Goal: Information Seeking & Learning: Learn about a topic

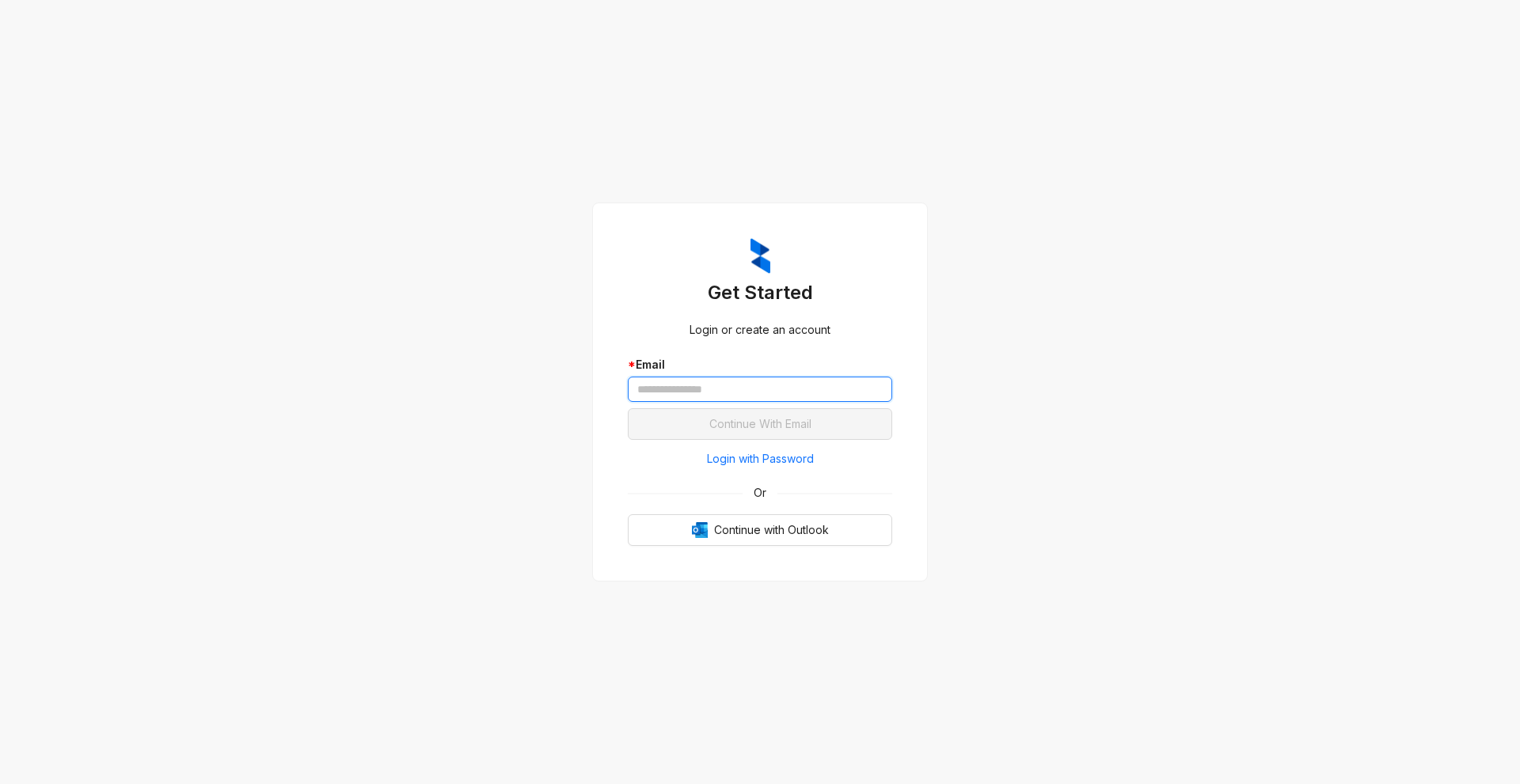
click at [663, 392] on input "text" at bounding box center [760, 389] width 265 height 25
type input "**********"
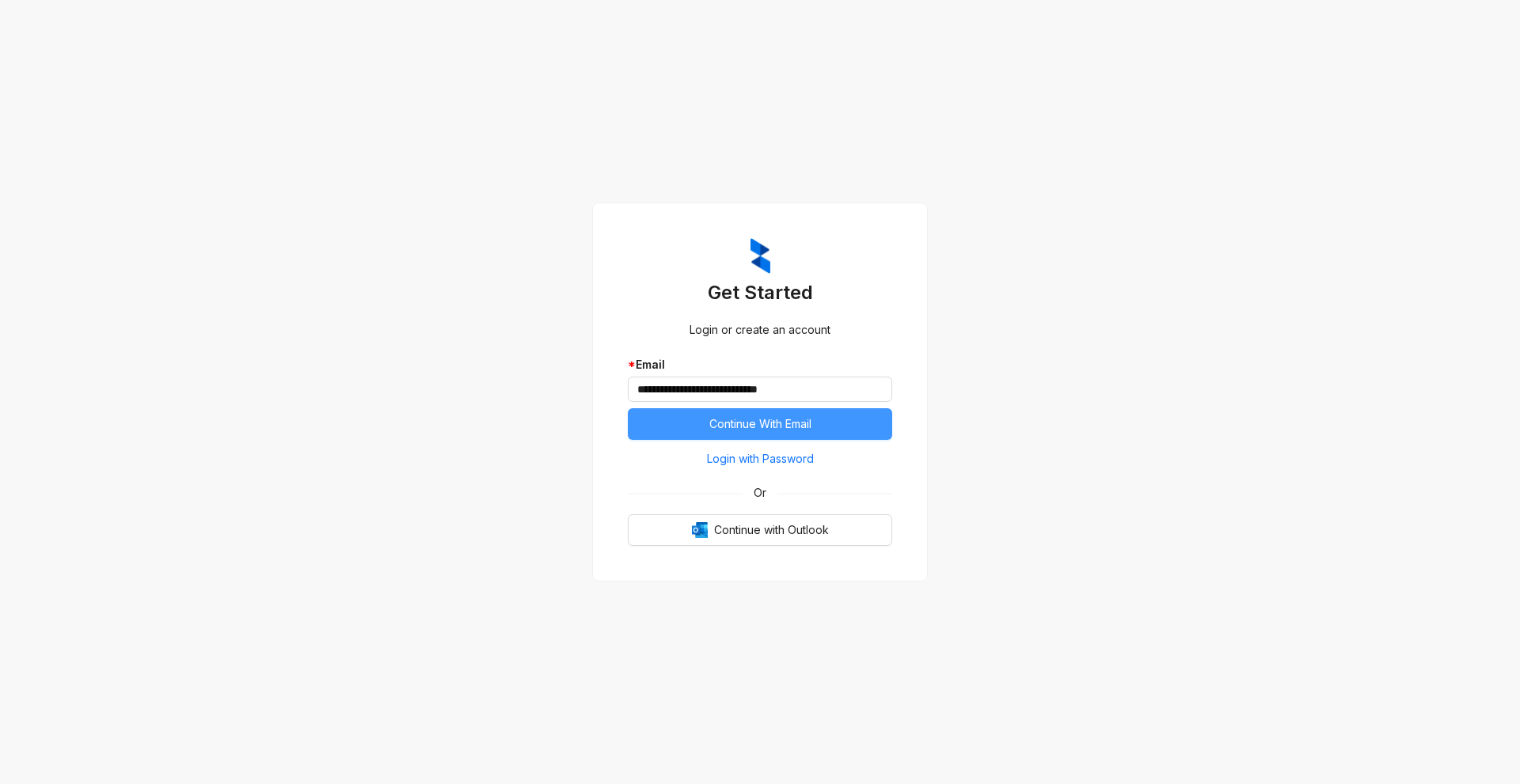
click at [826, 424] on button "Continue With Email" at bounding box center [760, 424] width 265 height 32
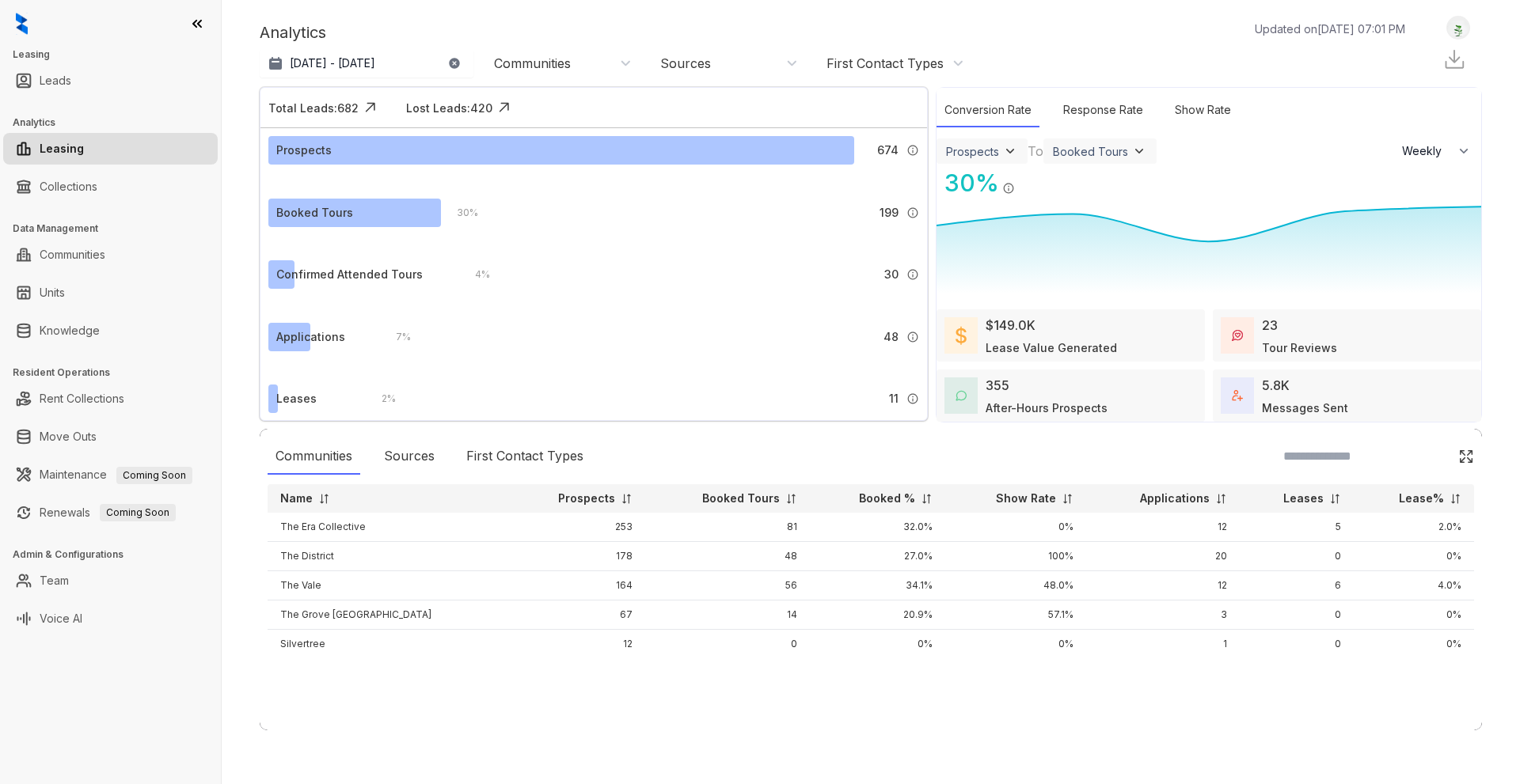
select select "******"
click at [438, 63] on button "[DATE] - [DATE]" at bounding box center [366, 64] width 214 height 28
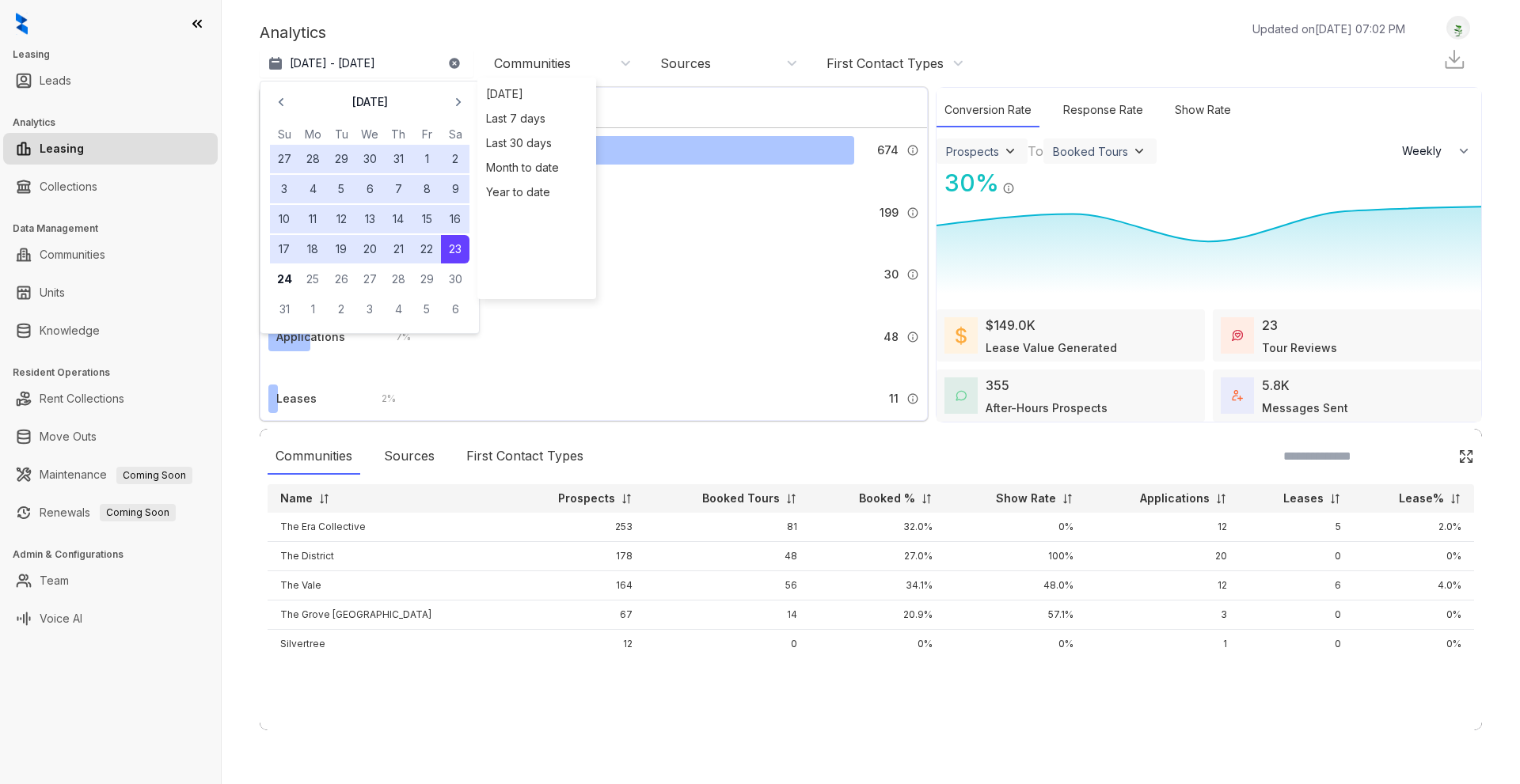
click at [757, 291] on div "Prospects 674 A prospect is any lead that is not labeled as ‘Not a Prospect’ or…" at bounding box center [594, 292] width 667 height 327
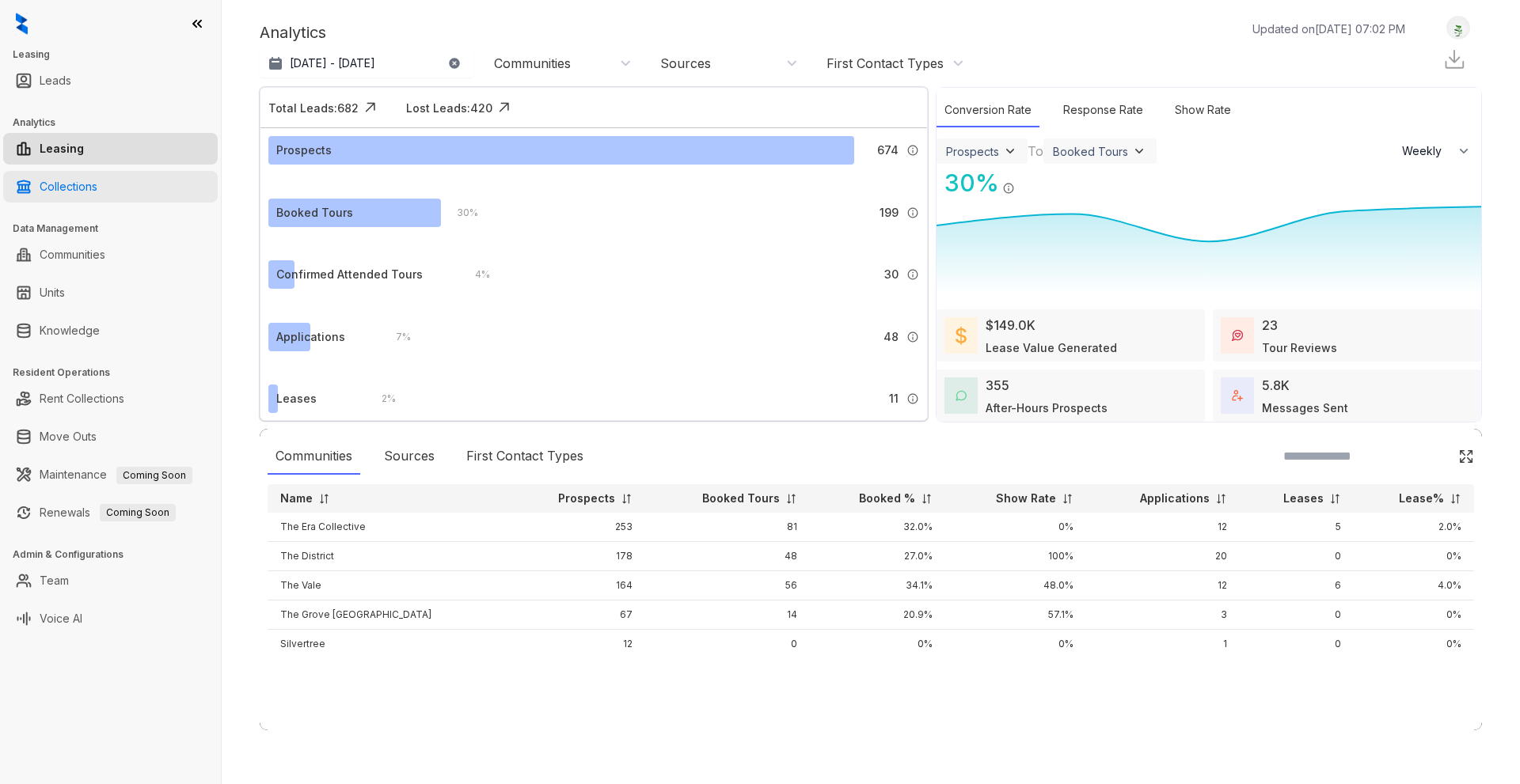
click at [75, 182] on link "Collections" at bounding box center [68, 187] width 58 height 32
click at [76, 188] on link "Collections" at bounding box center [68, 187] width 58 height 32
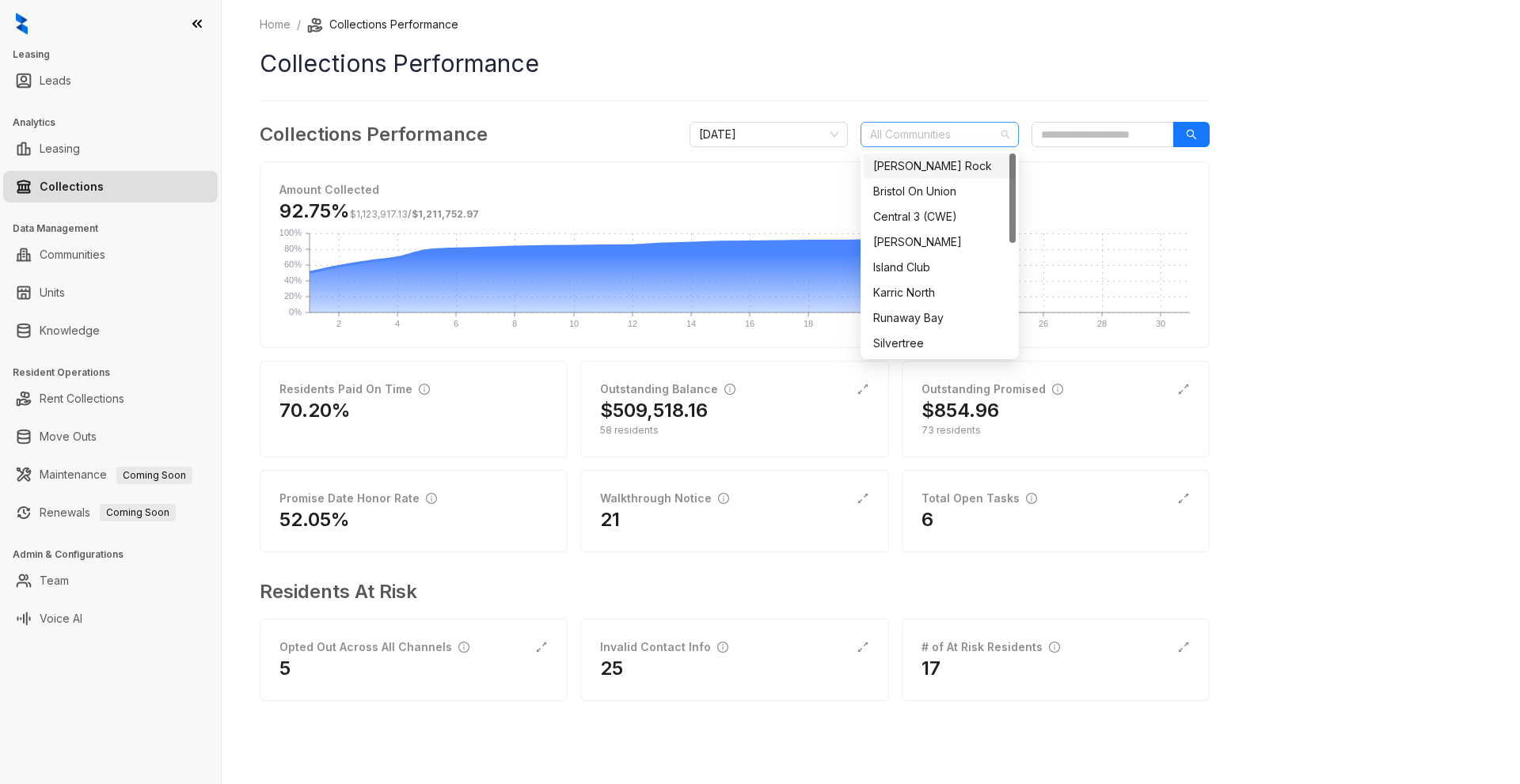
click at [1000, 132] on div "All Communities" at bounding box center [939, 134] width 158 height 25
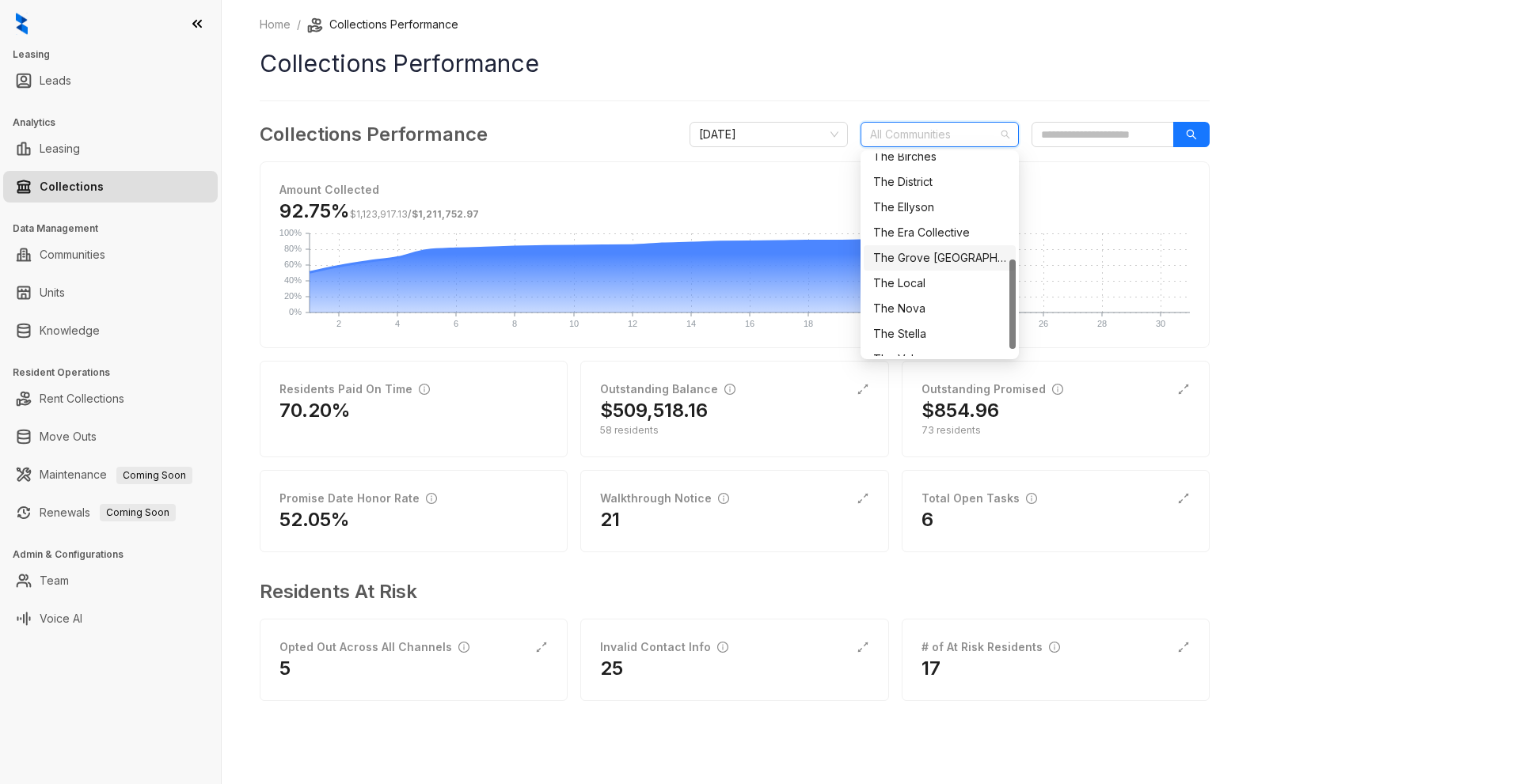
scroll to position [253, 0]
click at [899, 338] on div "The Vale" at bounding box center [939, 343] width 133 height 18
click at [1287, 153] on div "Home / Collections Performance Collections Performance Collections Performance …" at bounding box center [870, 392] width 1298 height 784
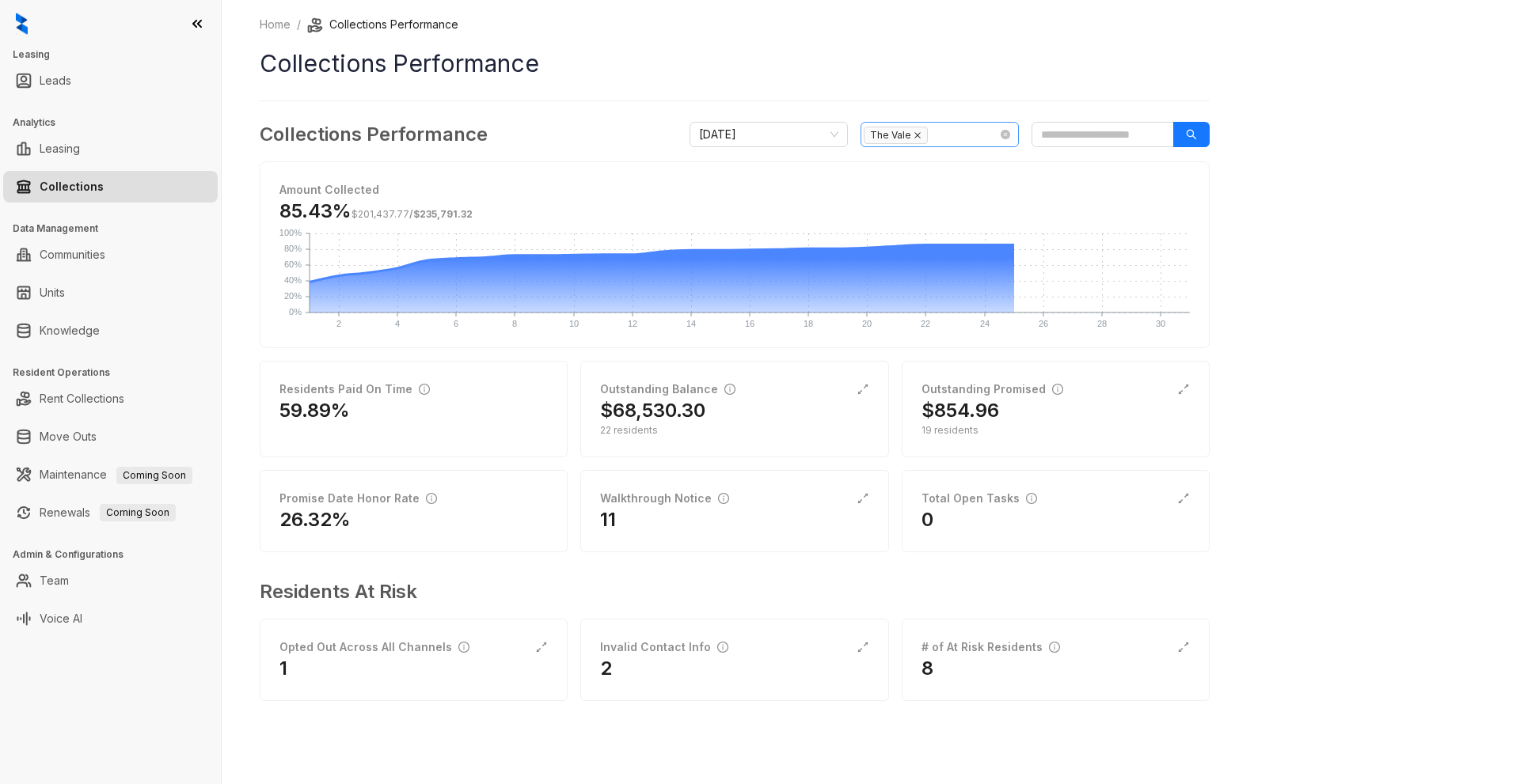
click at [916, 132] on icon "close" at bounding box center [917, 135] width 7 height 7
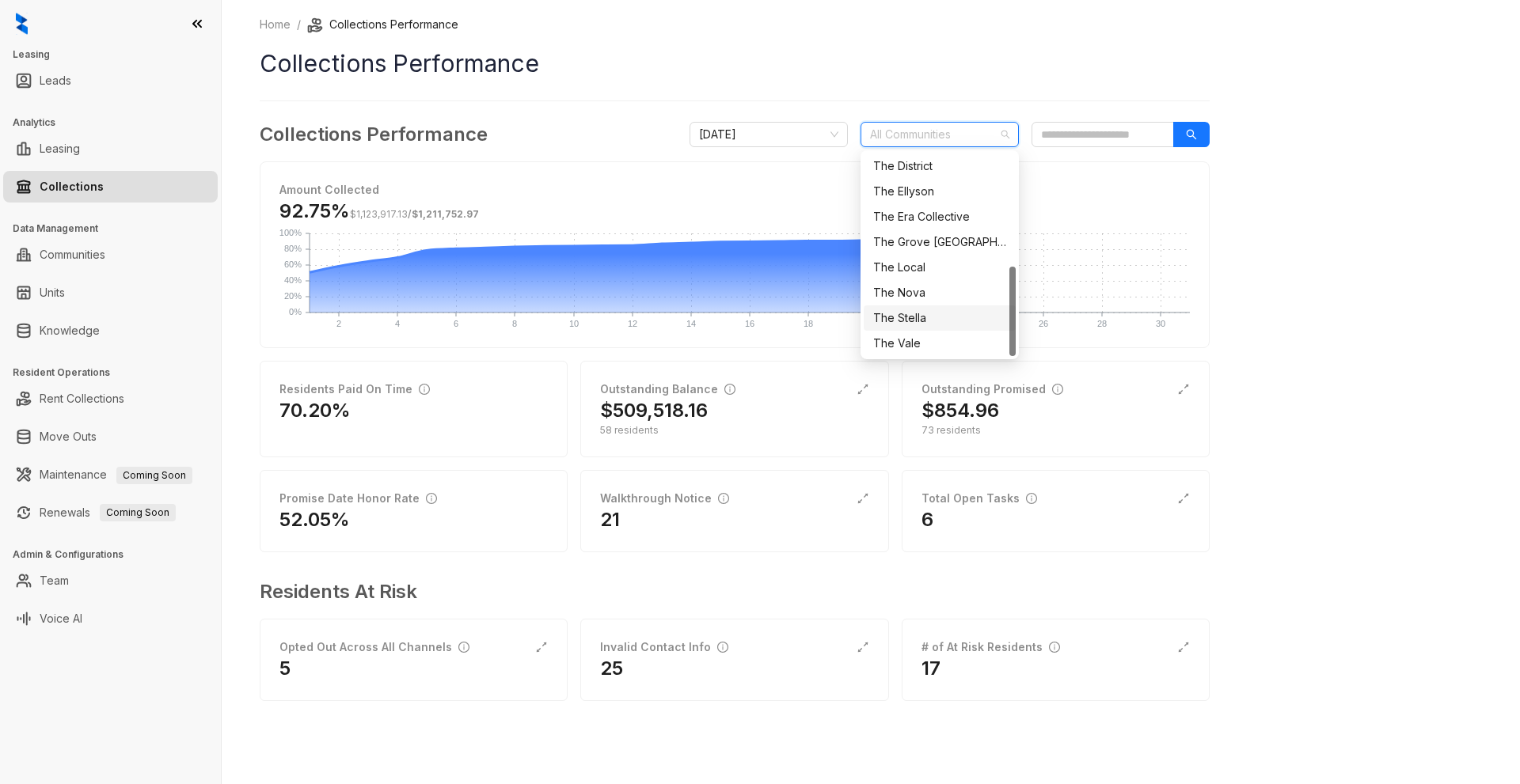
click at [910, 320] on div "The Stella" at bounding box center [939, 318] width 133 height 18
click at [1363, 241] on div "Home / Collections Performance Collections Performance Collections Performance …" at bounding box center [870, 392] width 1298 height 784
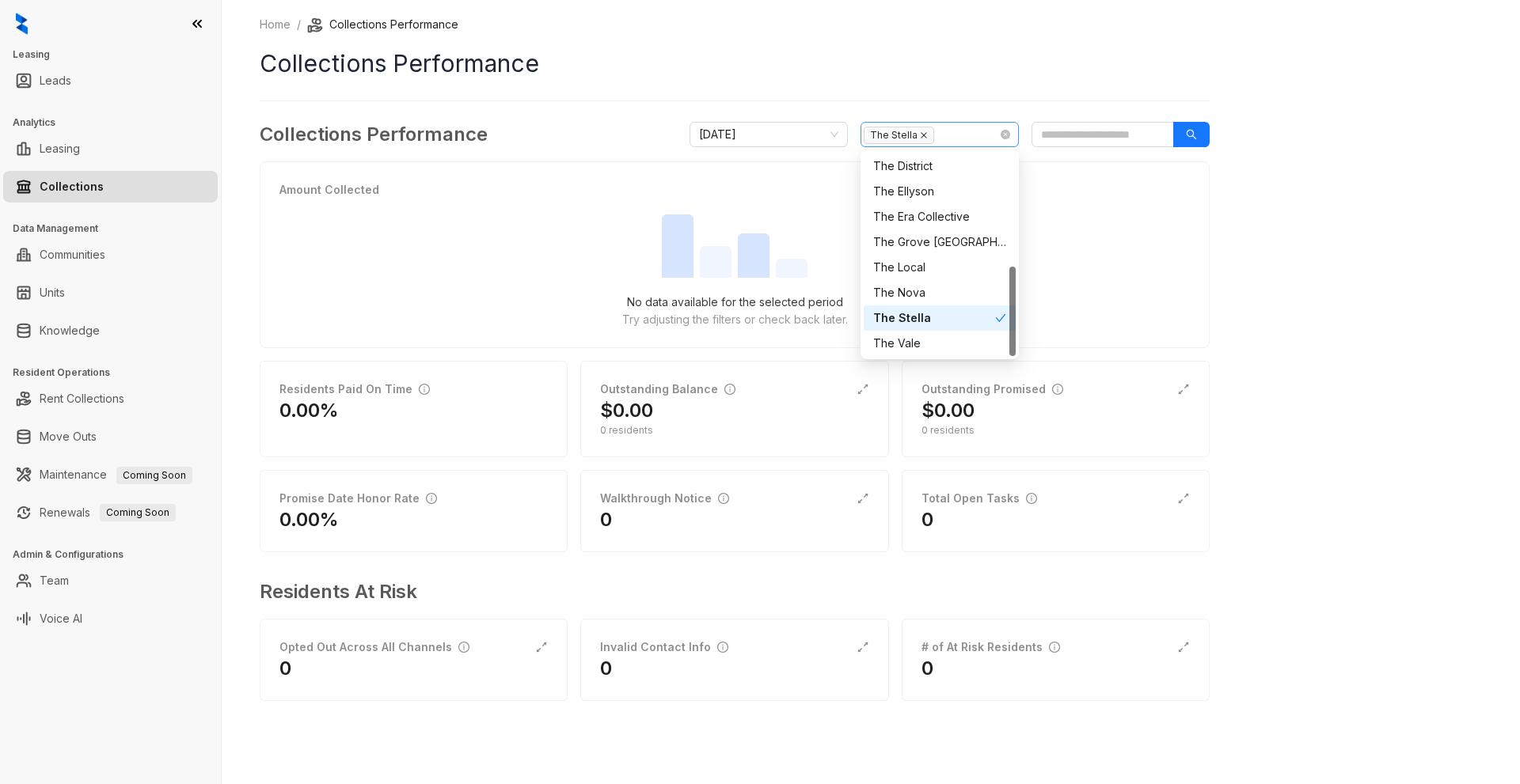
click at [920, 135] on icon "close" at bounding box center [924, 135] width 7 height 7
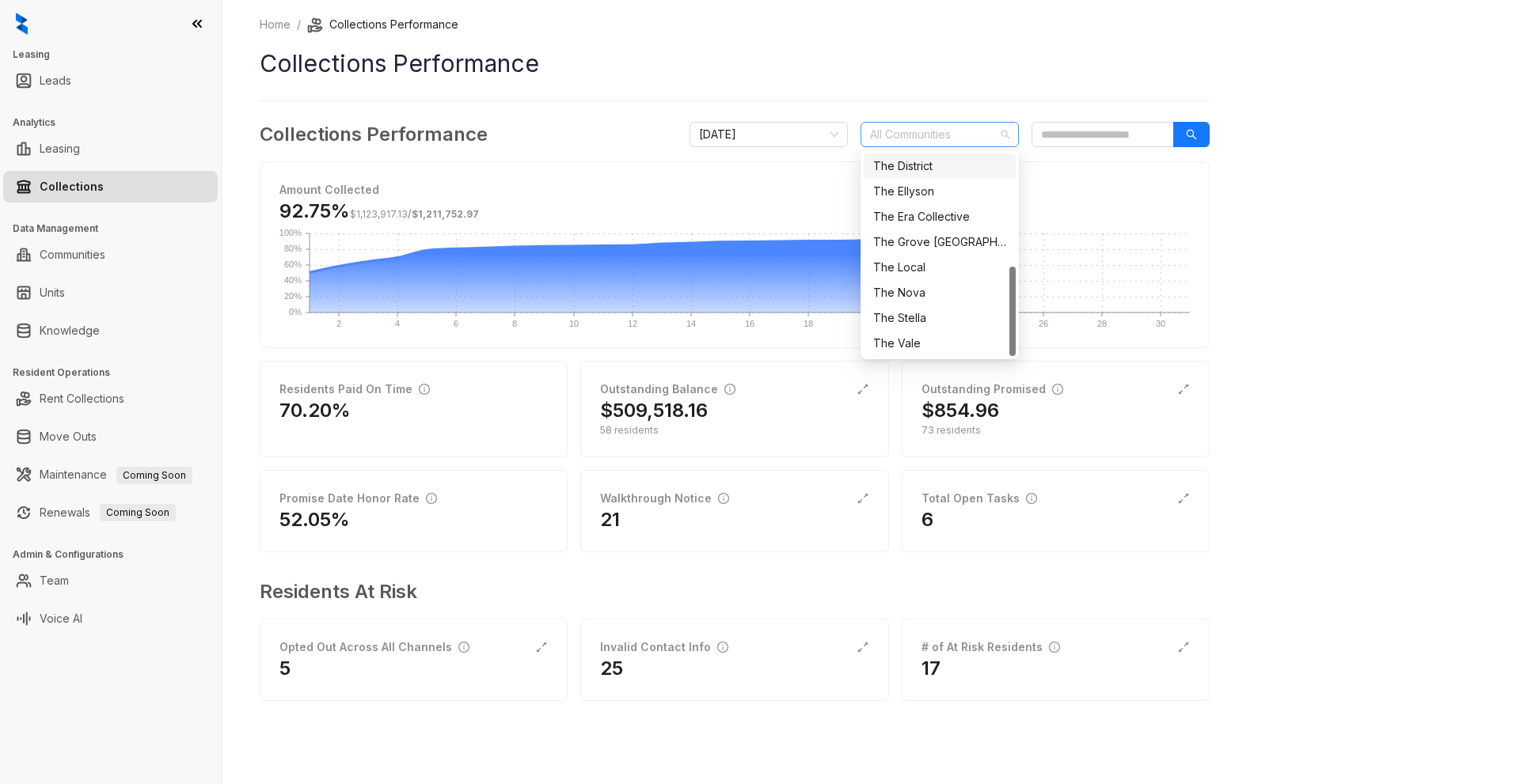
click at [915, 168] on div "The District" at bounding box center [939, 166] width 133 height 18
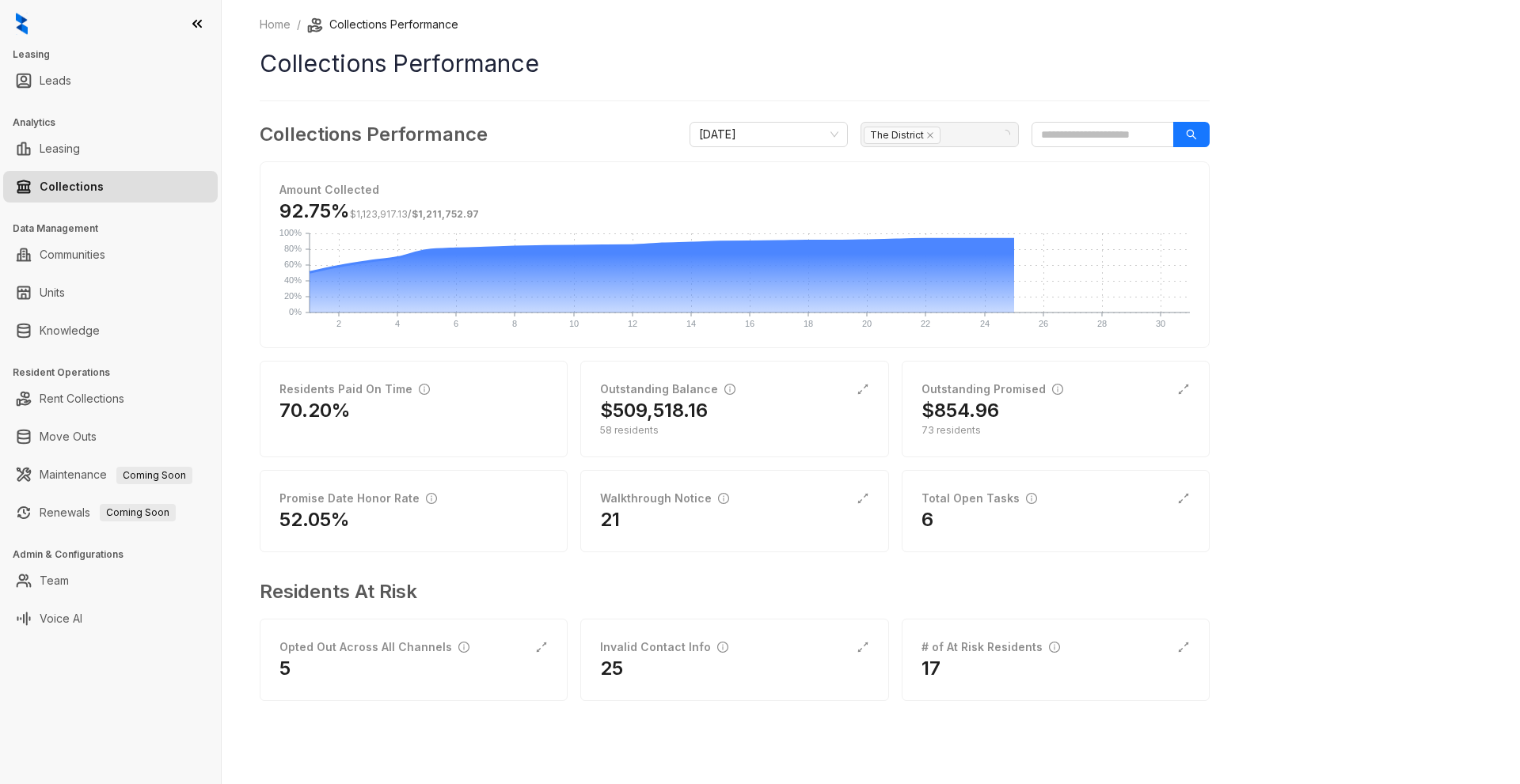
click at [1340, 250] on div "Home / Collections Performance Collections Performance Collections Performance …" at bounding box center [870, 392] width 1298 height 784
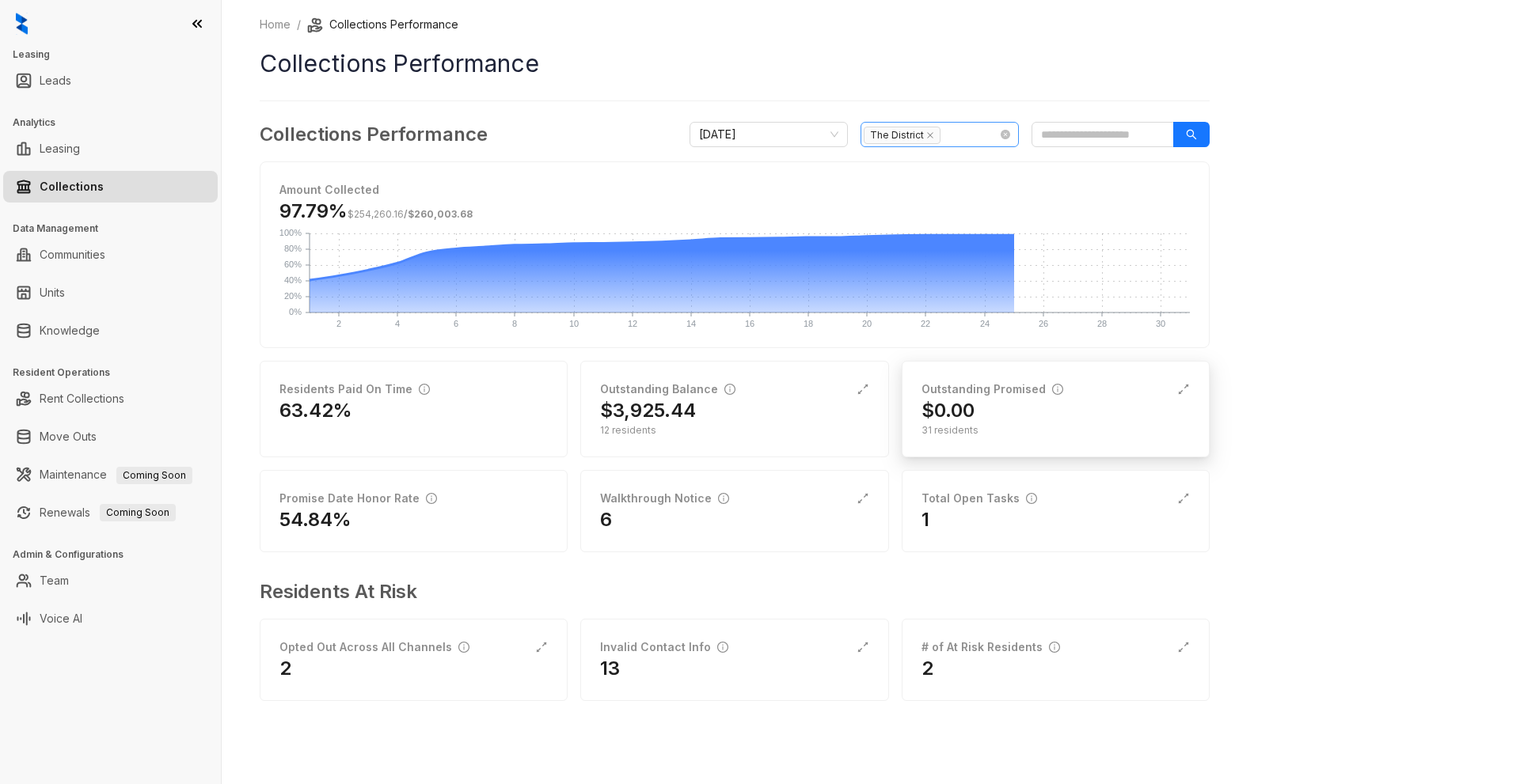
click at [982, 428] on div "31 residents" at bounding box center [1055, 430] width 268 height 14
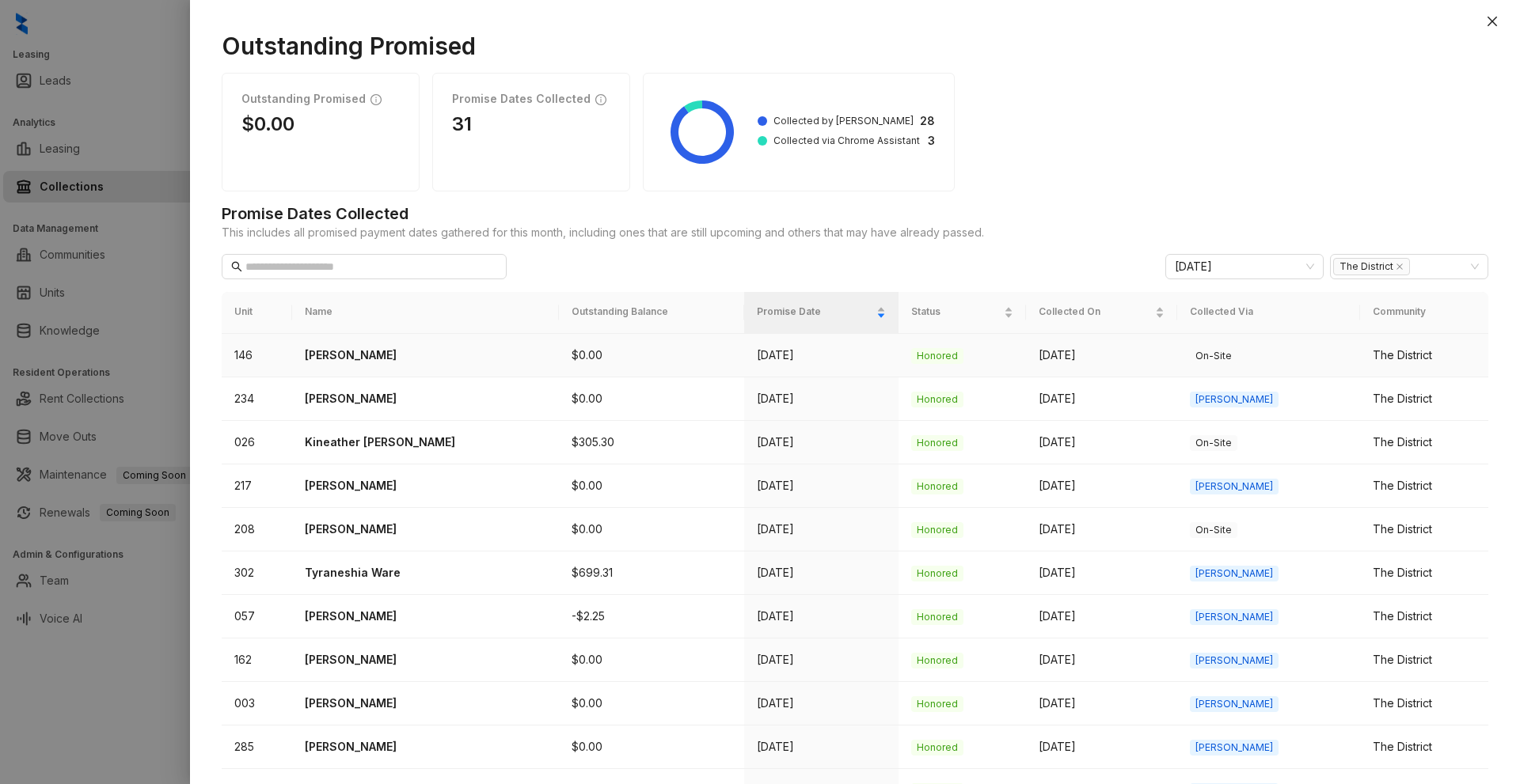
click at [383, 354] on p "[PERSON_NAME]" at bounding box center [425, 355] width 241 height 18
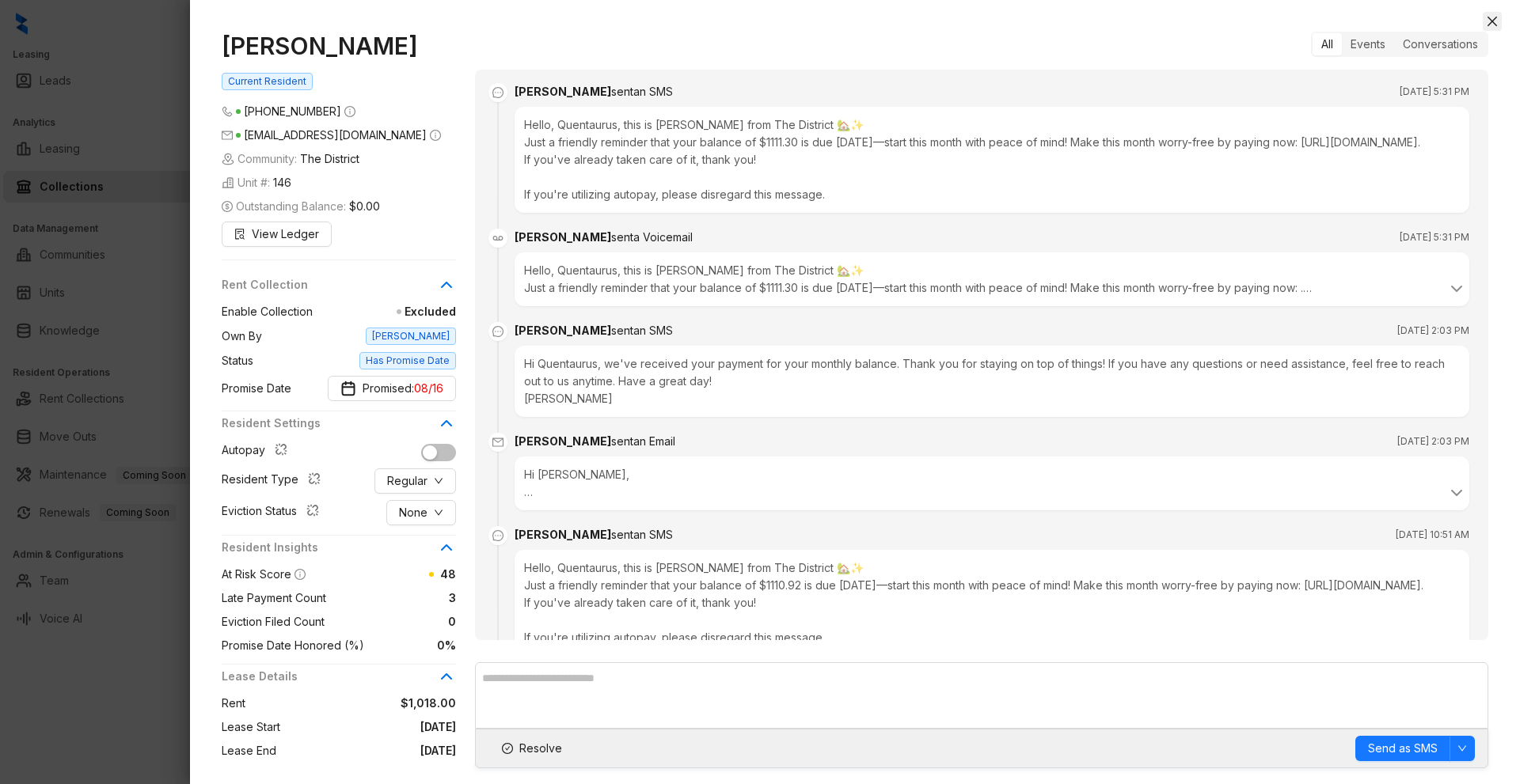
click at [1491, 21] on icon "close" at bounding box center [1492, 21] width 9 height 9
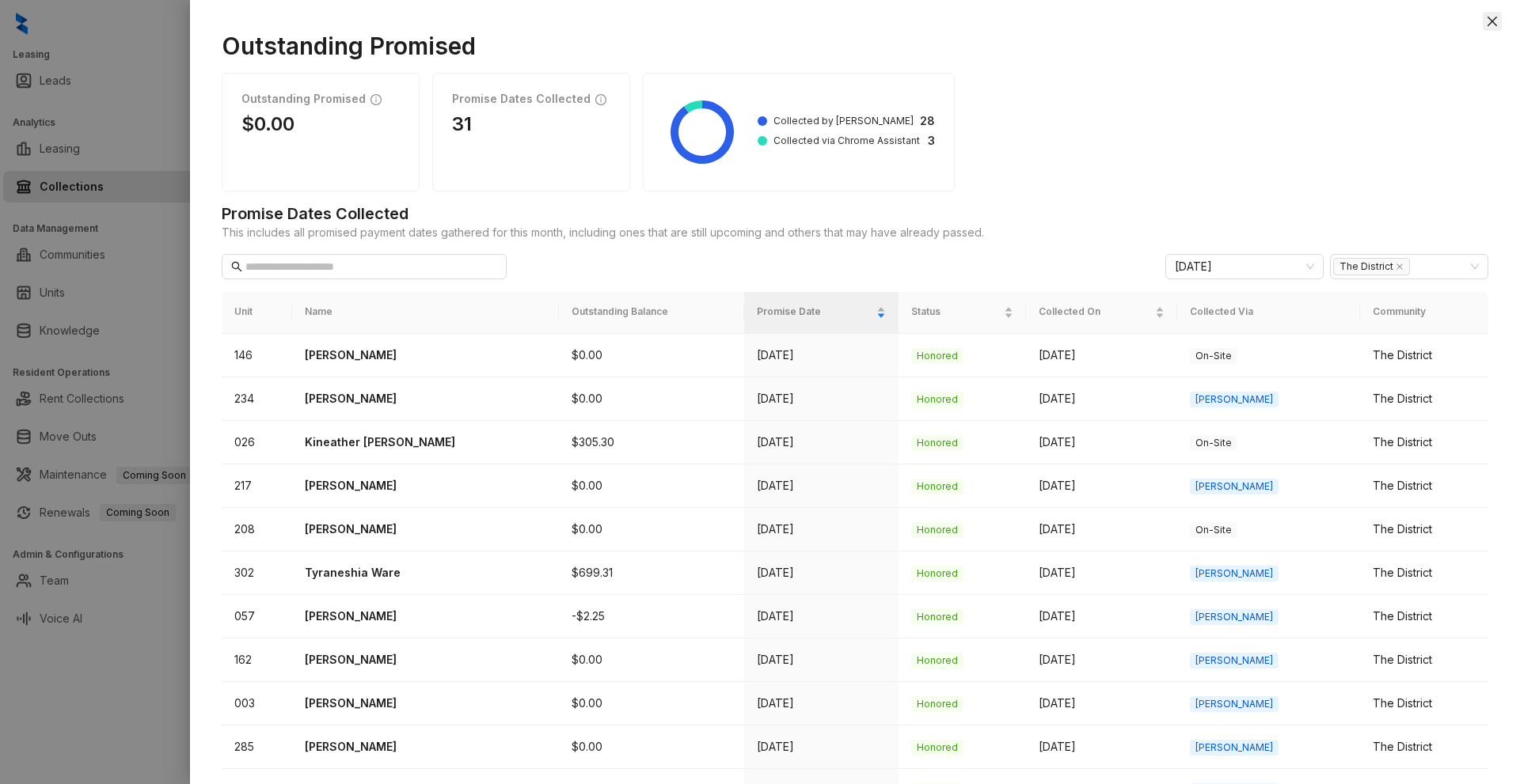
click at [1491, 23] on icon "close" at bounding box center [1492, 21] width 9 height 9
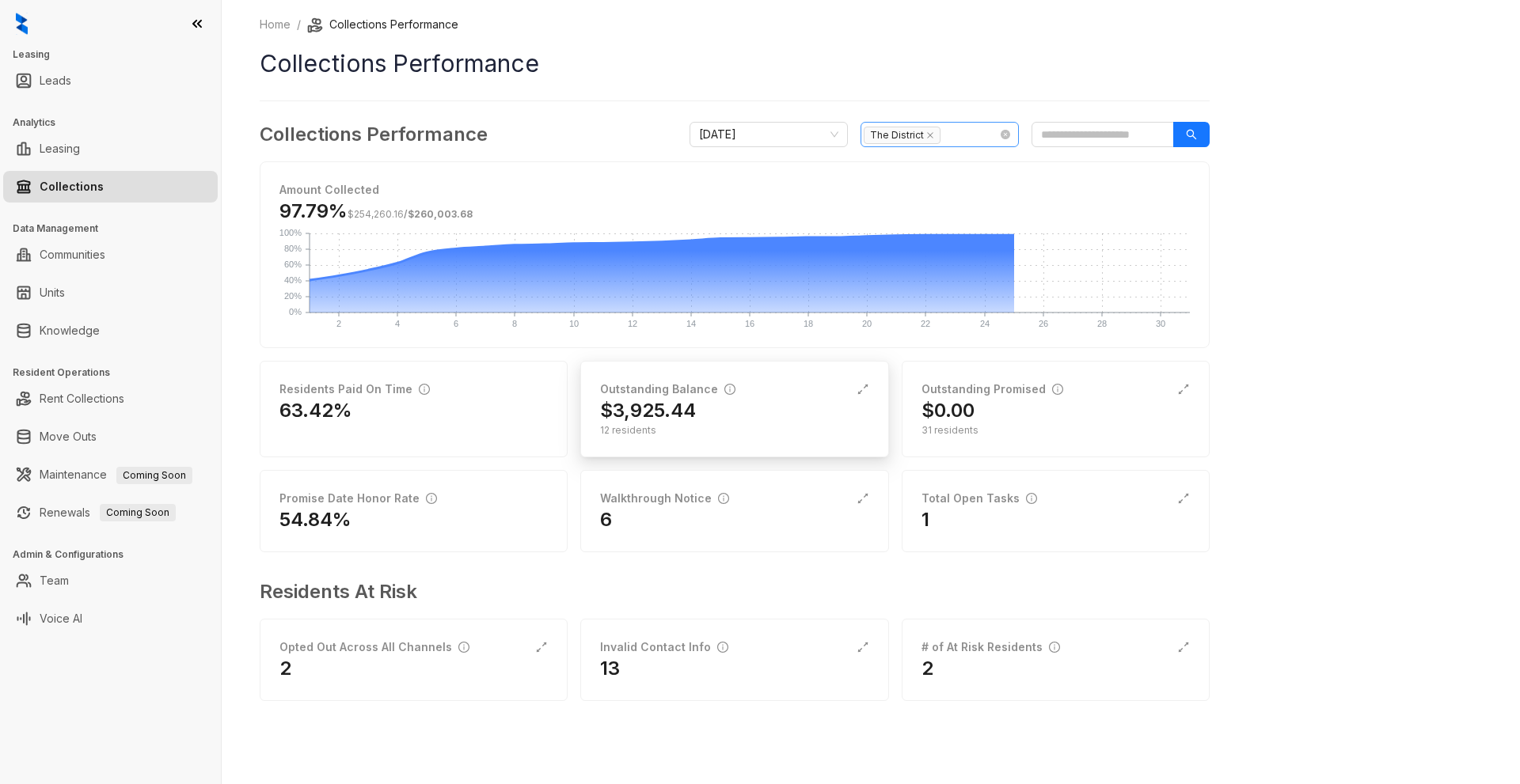
click at [678, 388] on div "Outstanding Balance" at bounding box center [667, 389] width 136 height 18
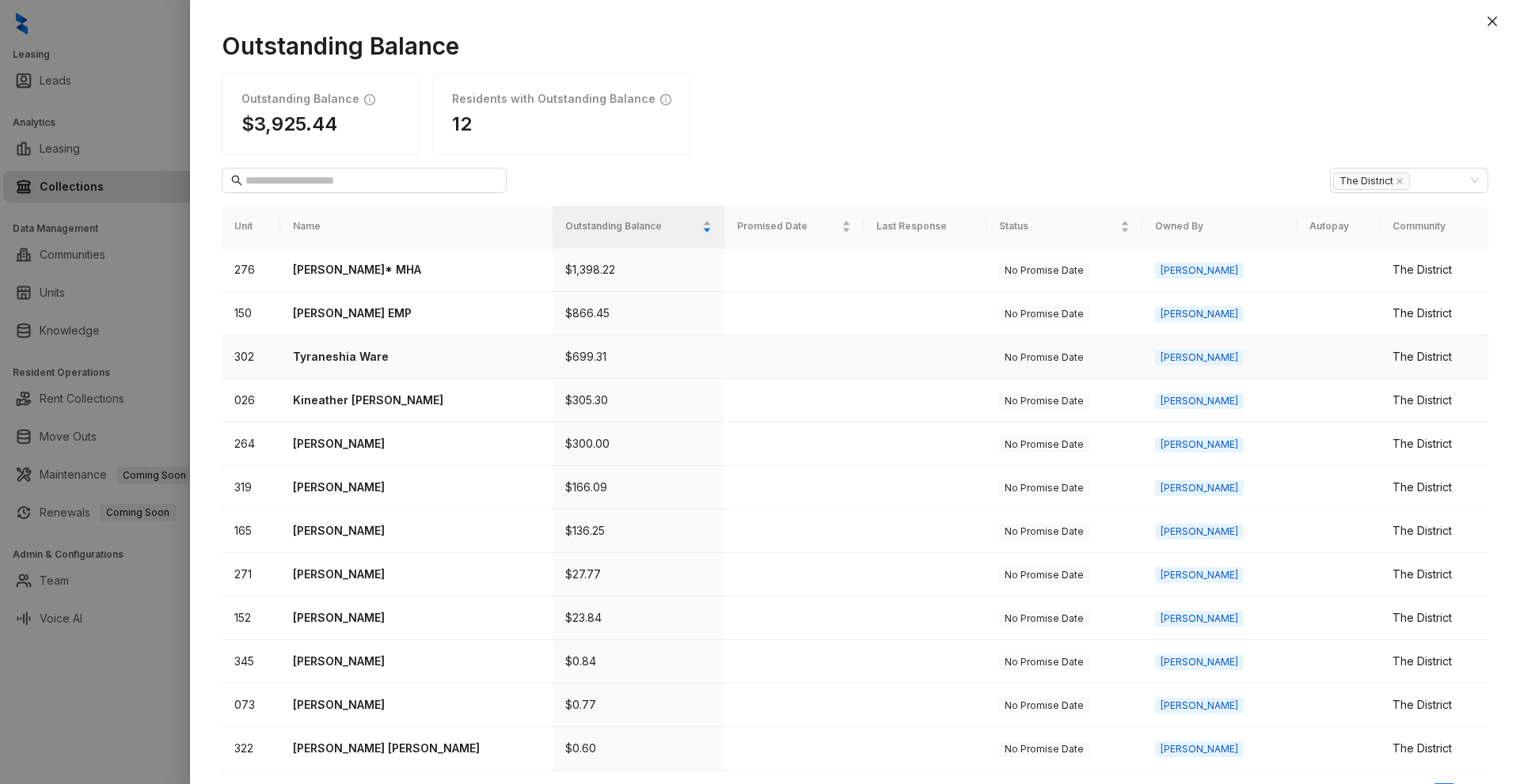
click at [349, 363] on p "Tyraneshia Ware" at bounding box center [415, 357] width 246 height 18
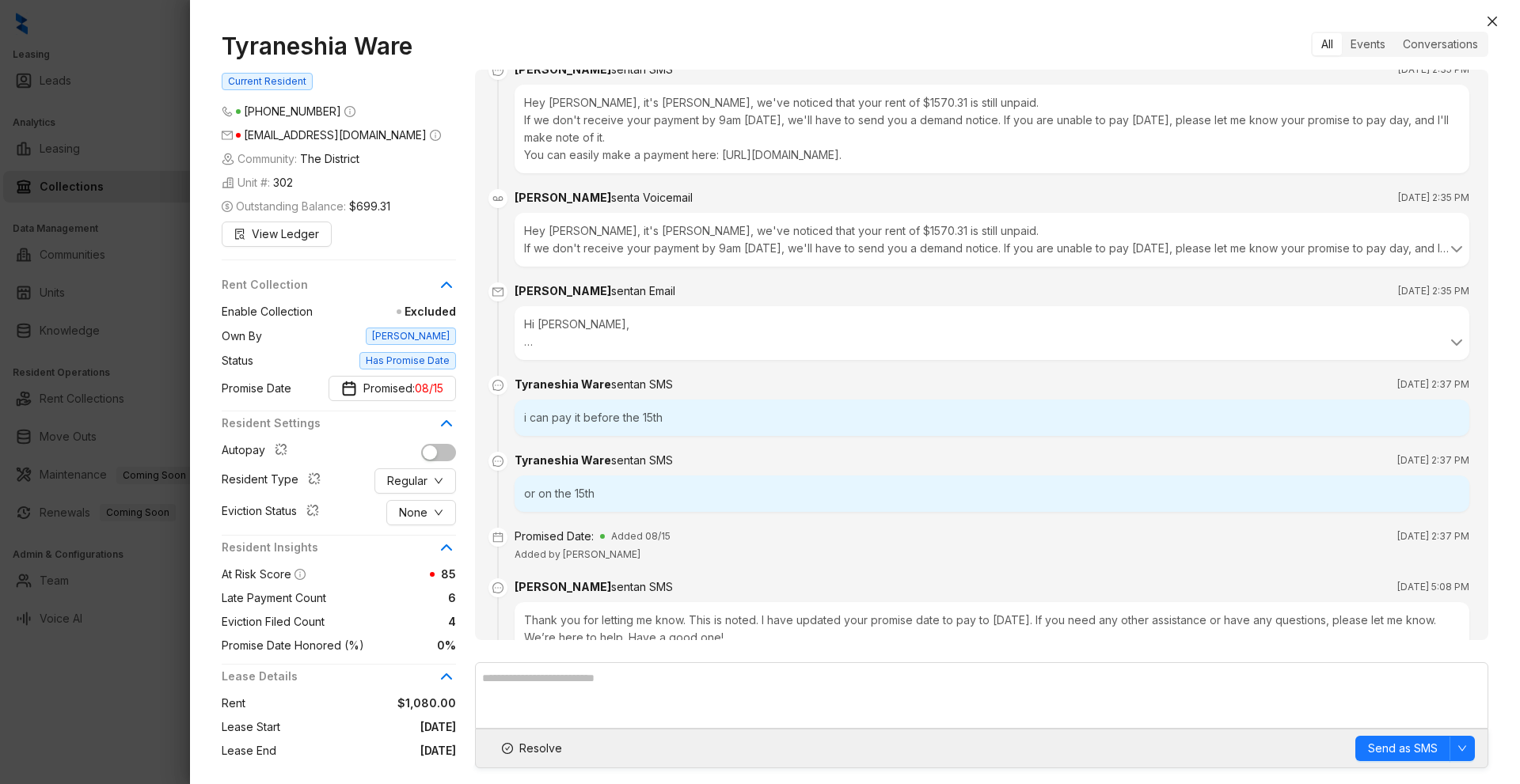
scroll to position [3456, 0]
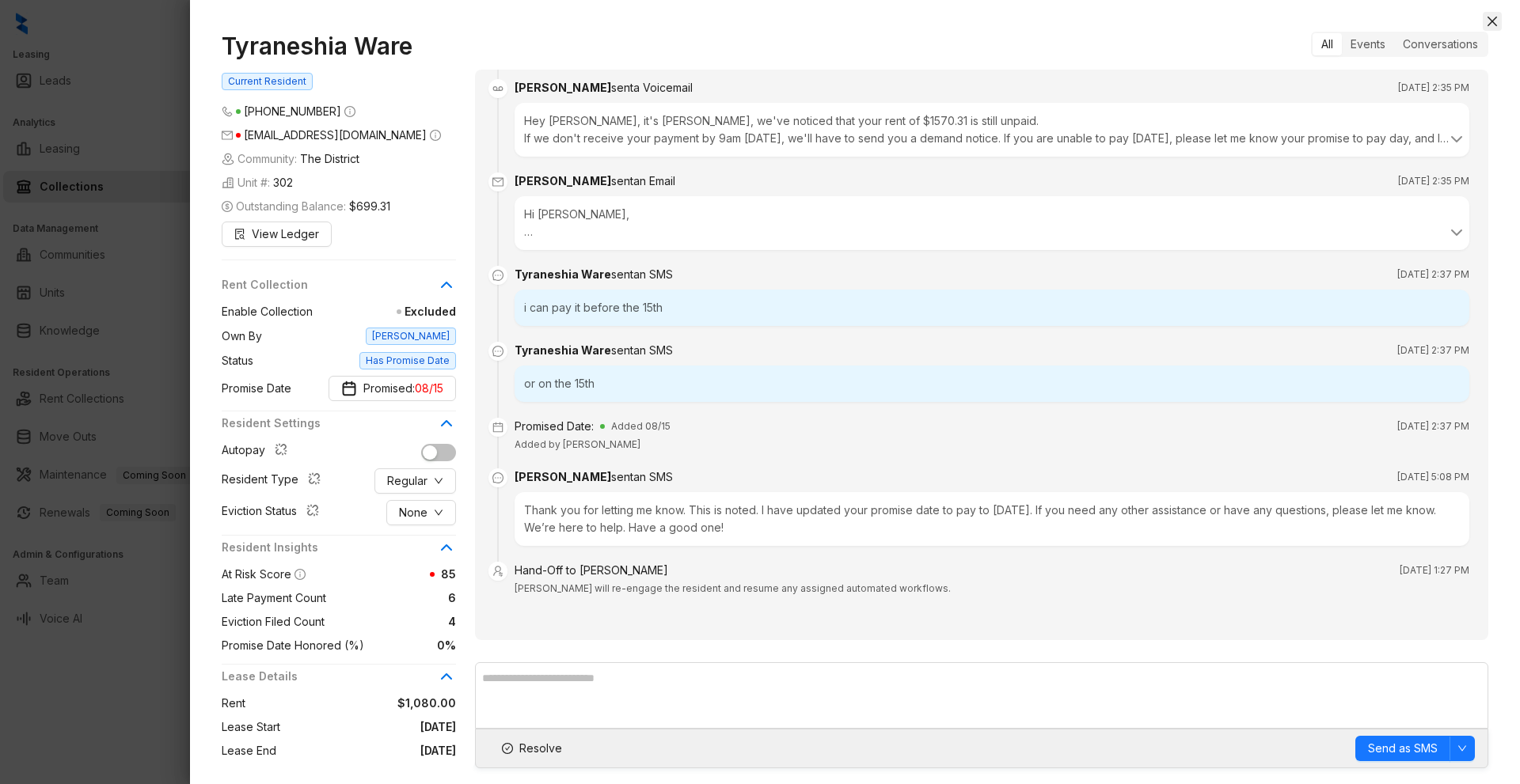
click at [1488, 26] on icon "close" at bounding box center [1492, 21] width 9 height 9
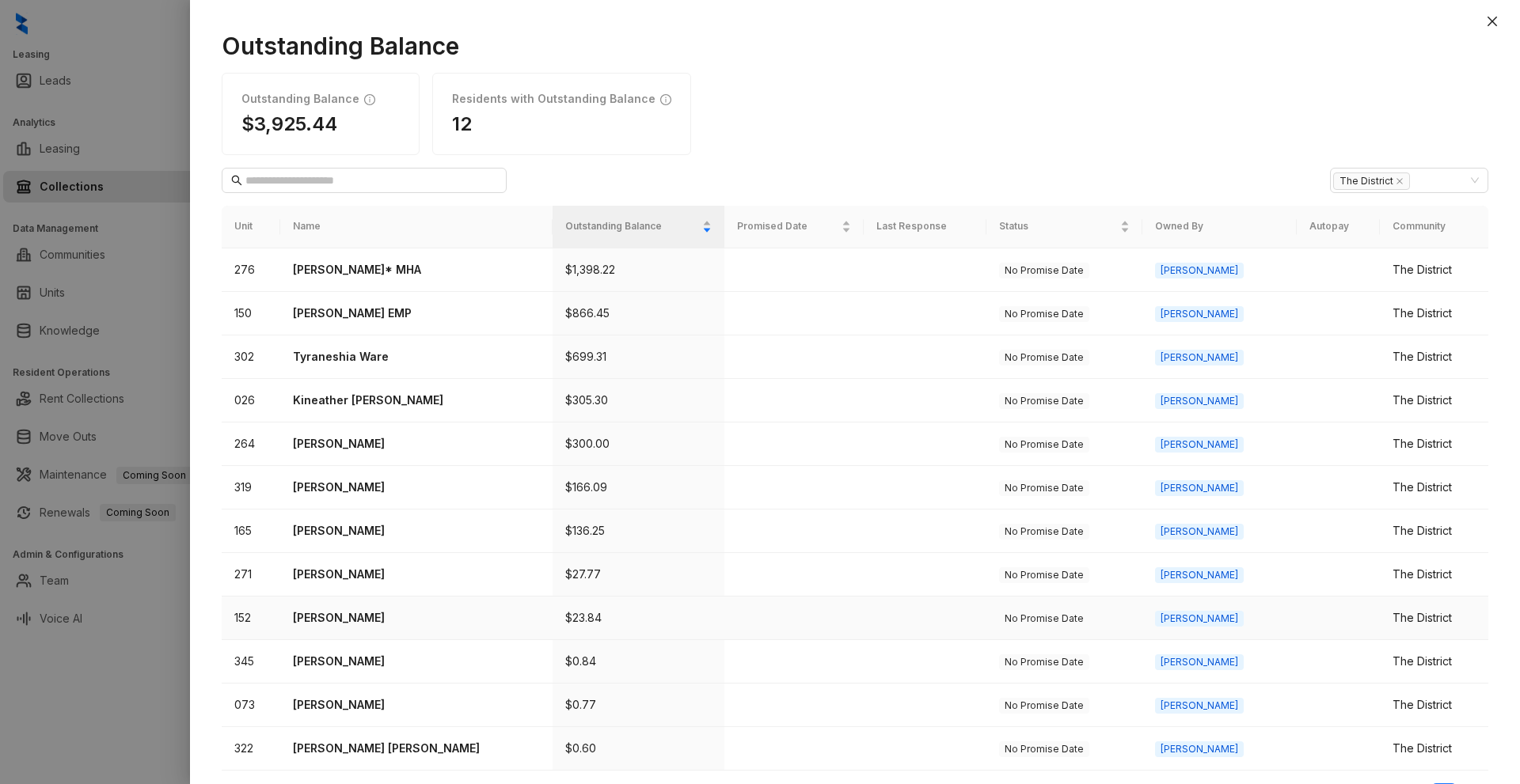
click at [356, 623] on p "[PERSON_NAME]" at bounding box center [415, 618] width 246 height 18
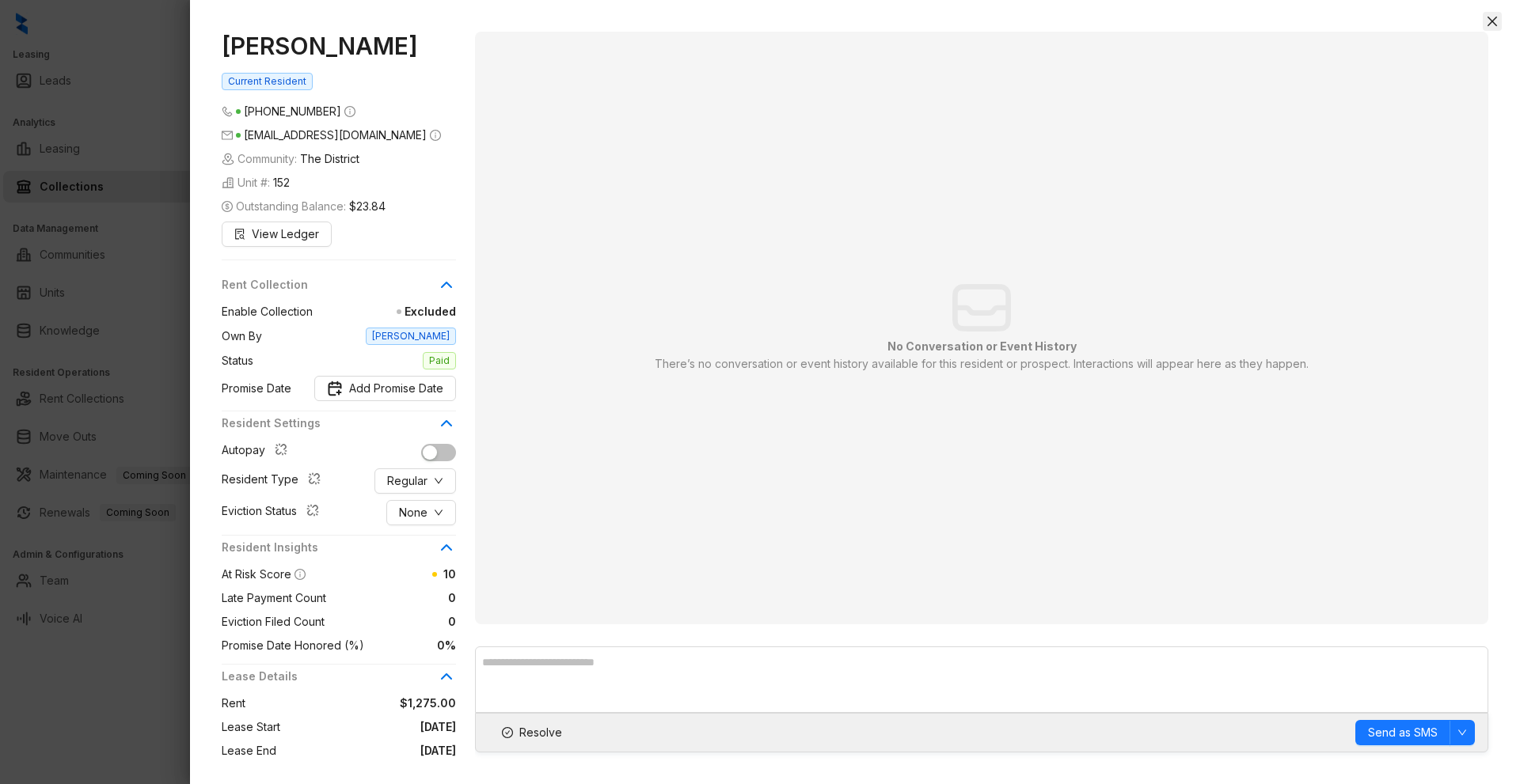
click at [1491, 22] on icon "close" at bounding box center [1492, 21] width 9 height 9
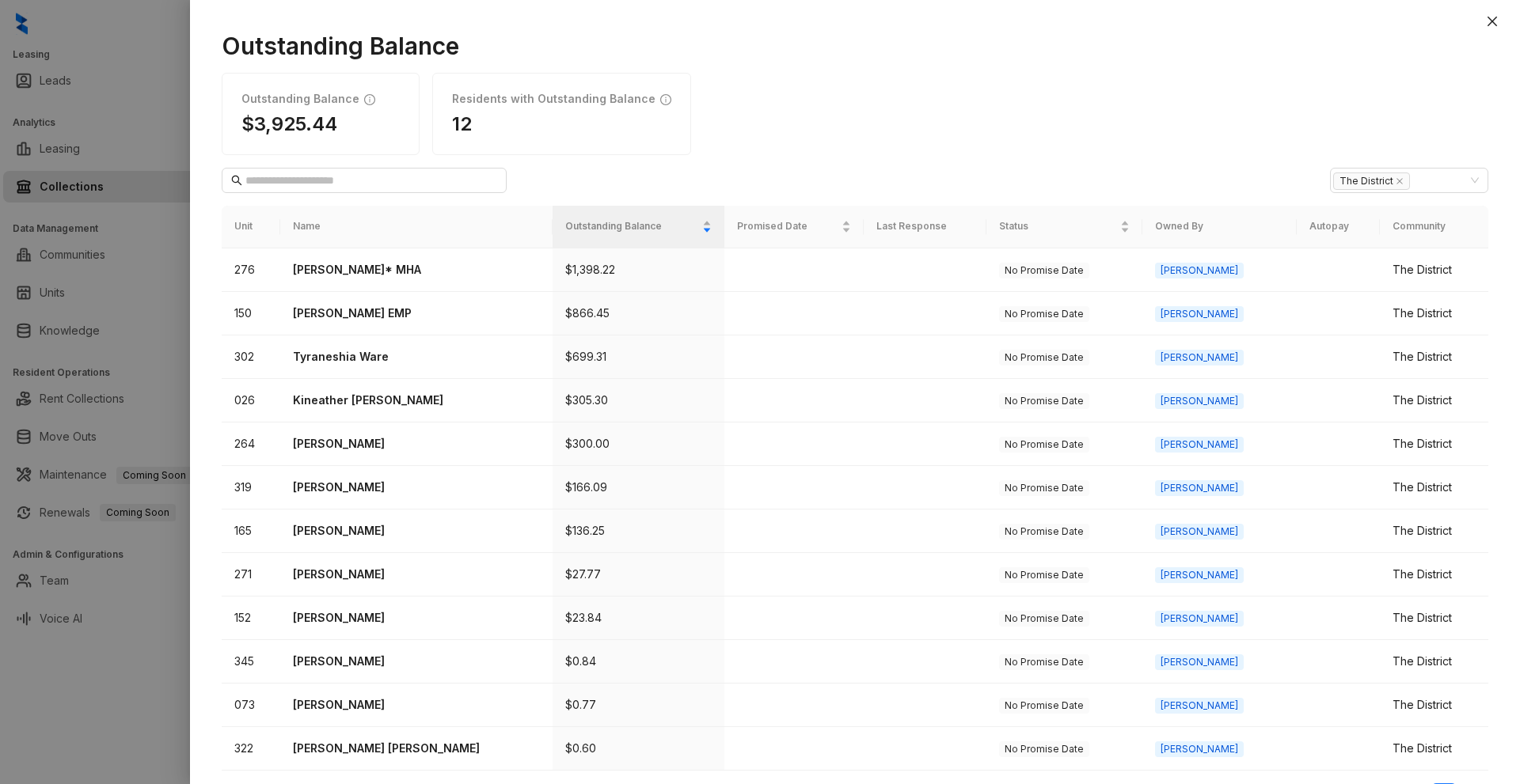
click at [1491, 22] on icon "close" at bounding box center [1492, 21] width 9 height 9
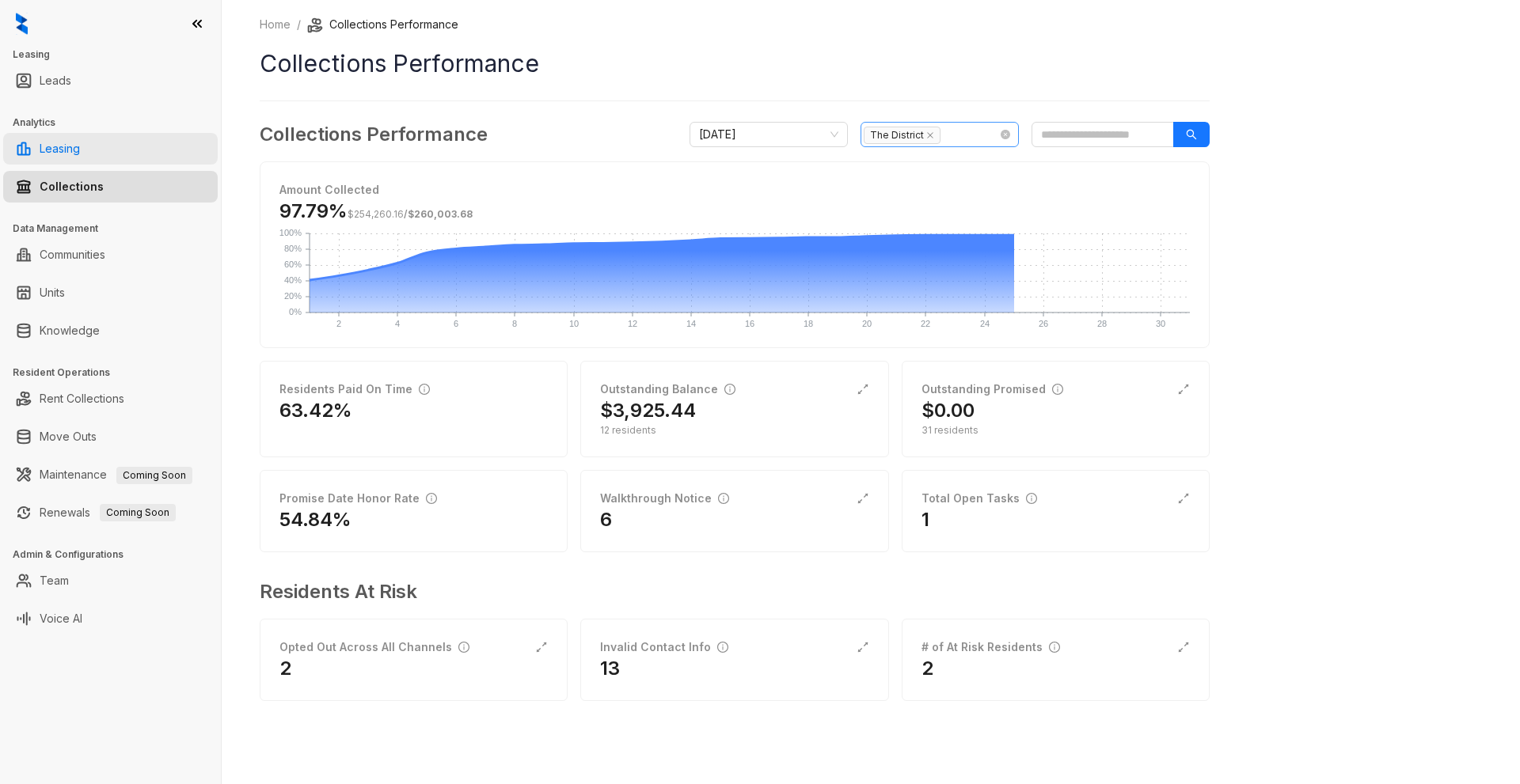
click at [66, 152] on link "Leasing" at bounding box center [59, 149] width 40 height 32
select select "******"
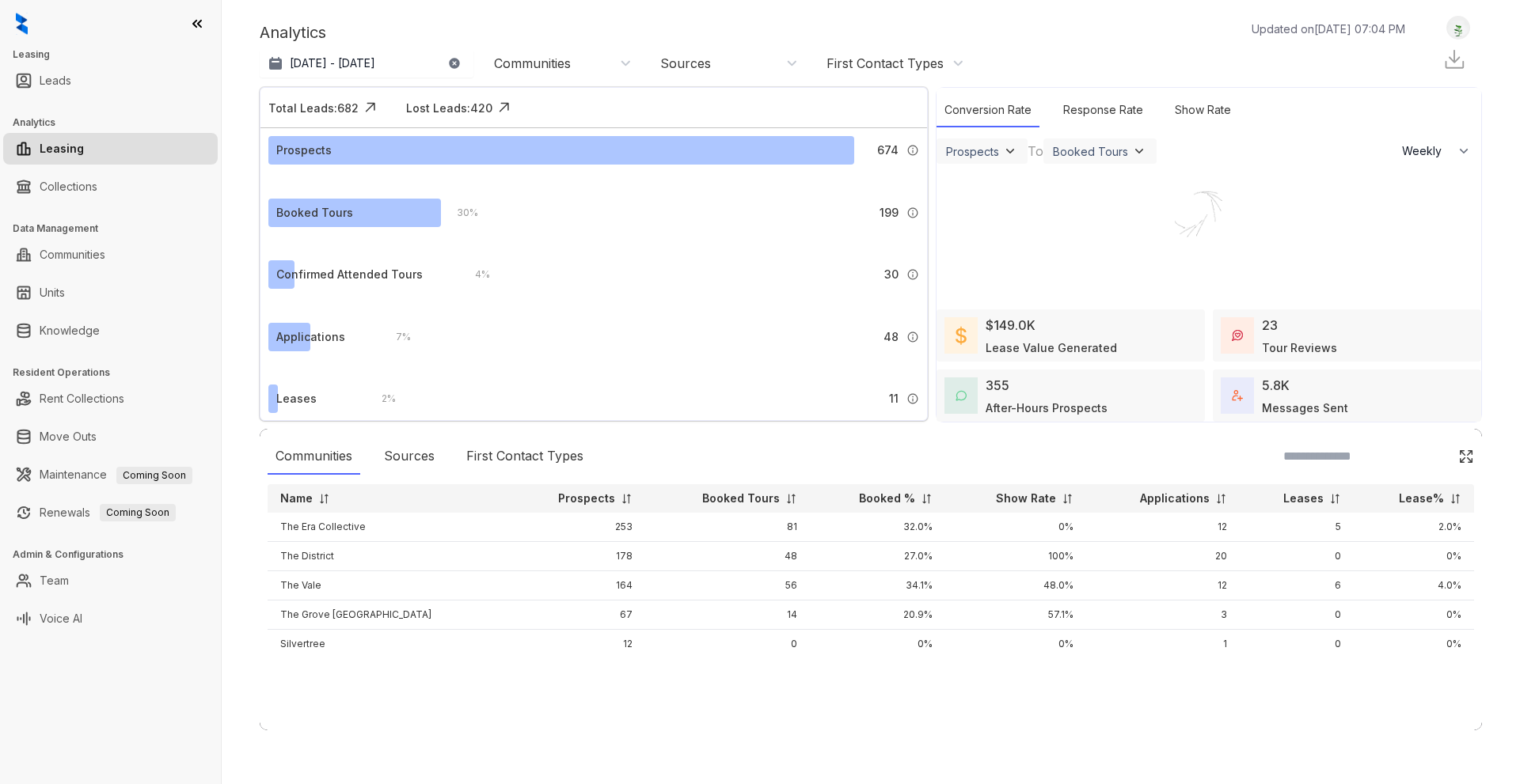
click at [1313, 347] on div "Tour Reviews" at bounding box center [1299, 348] width 75 height 17
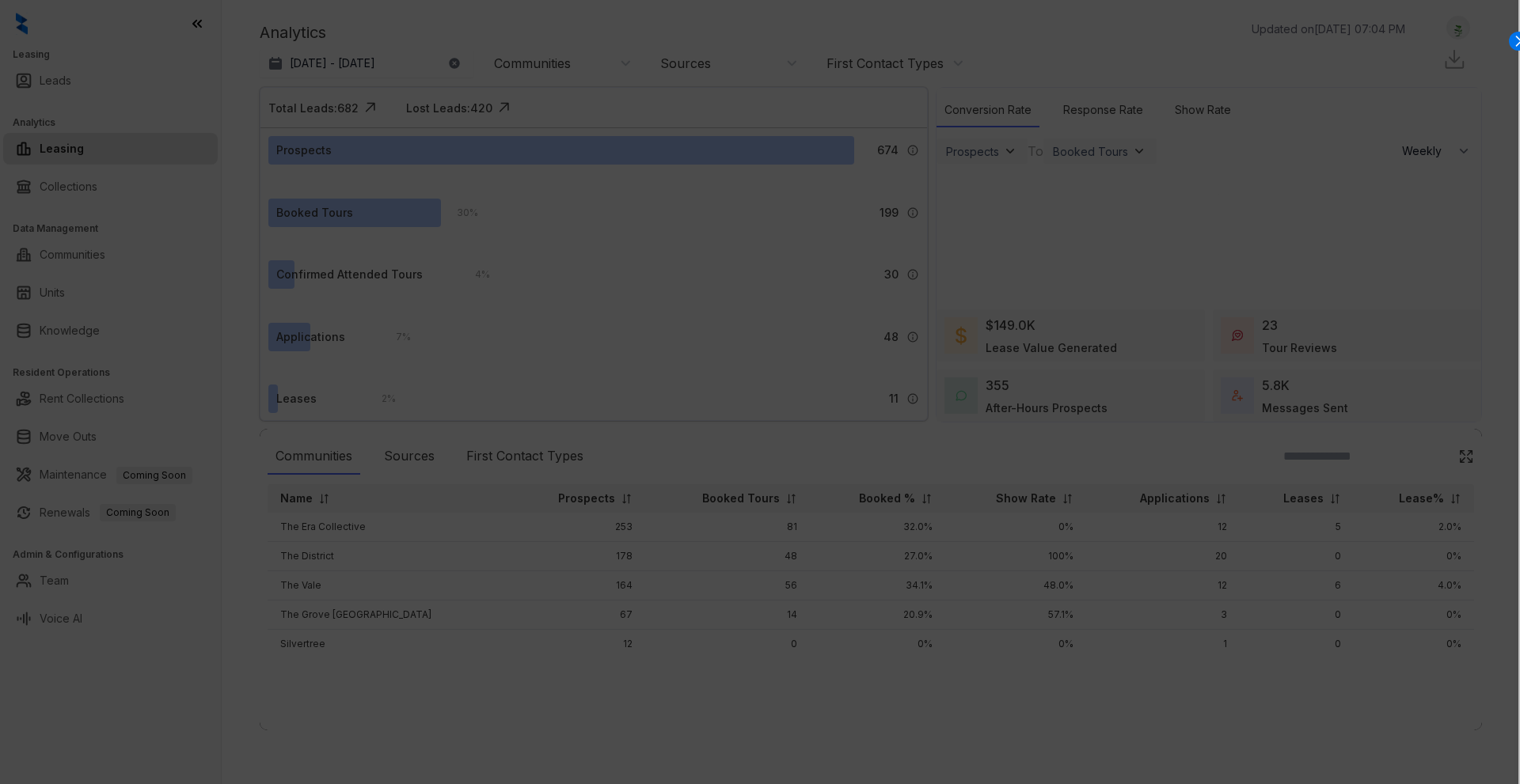
select select "******"
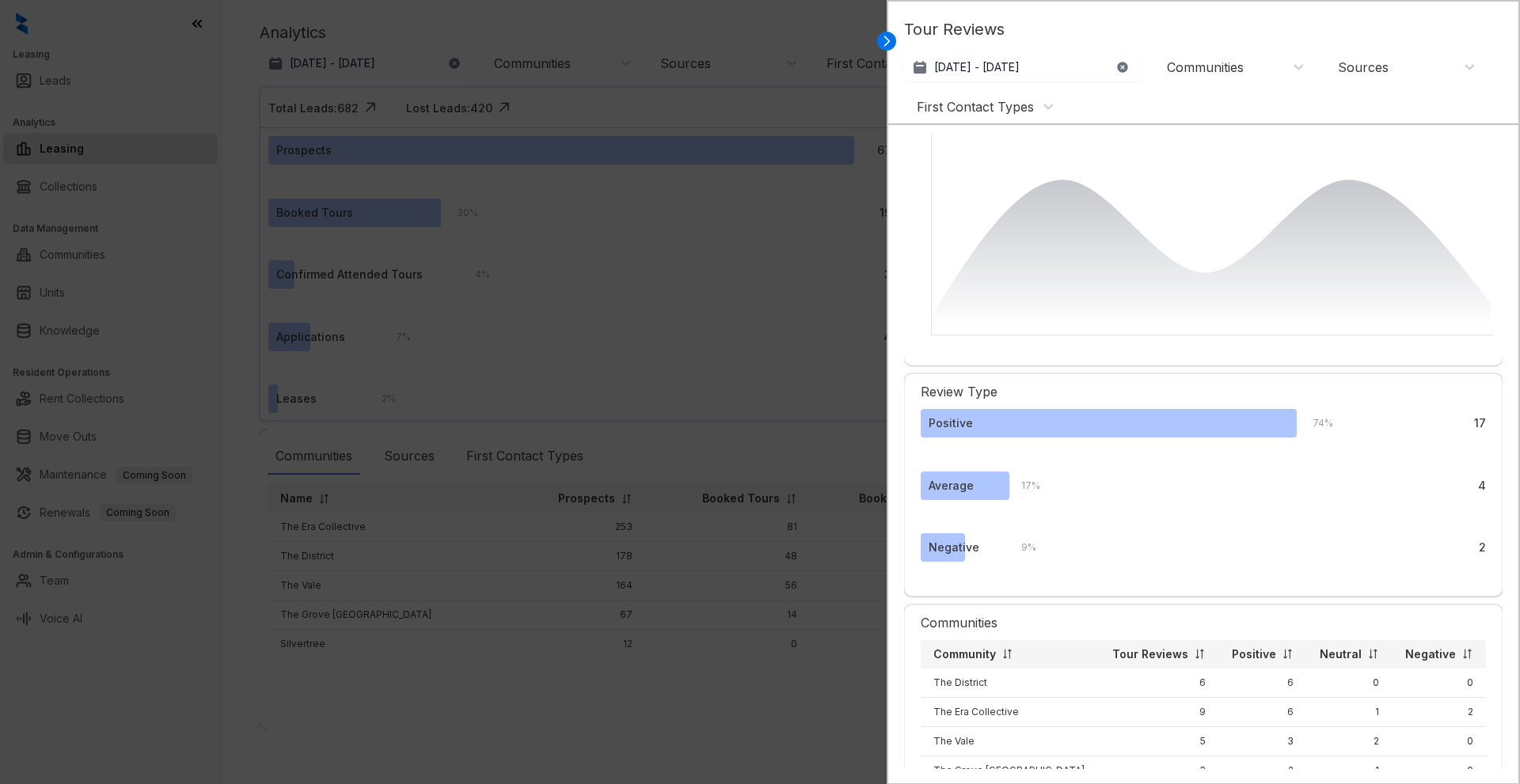
scroll to position [157, 0]
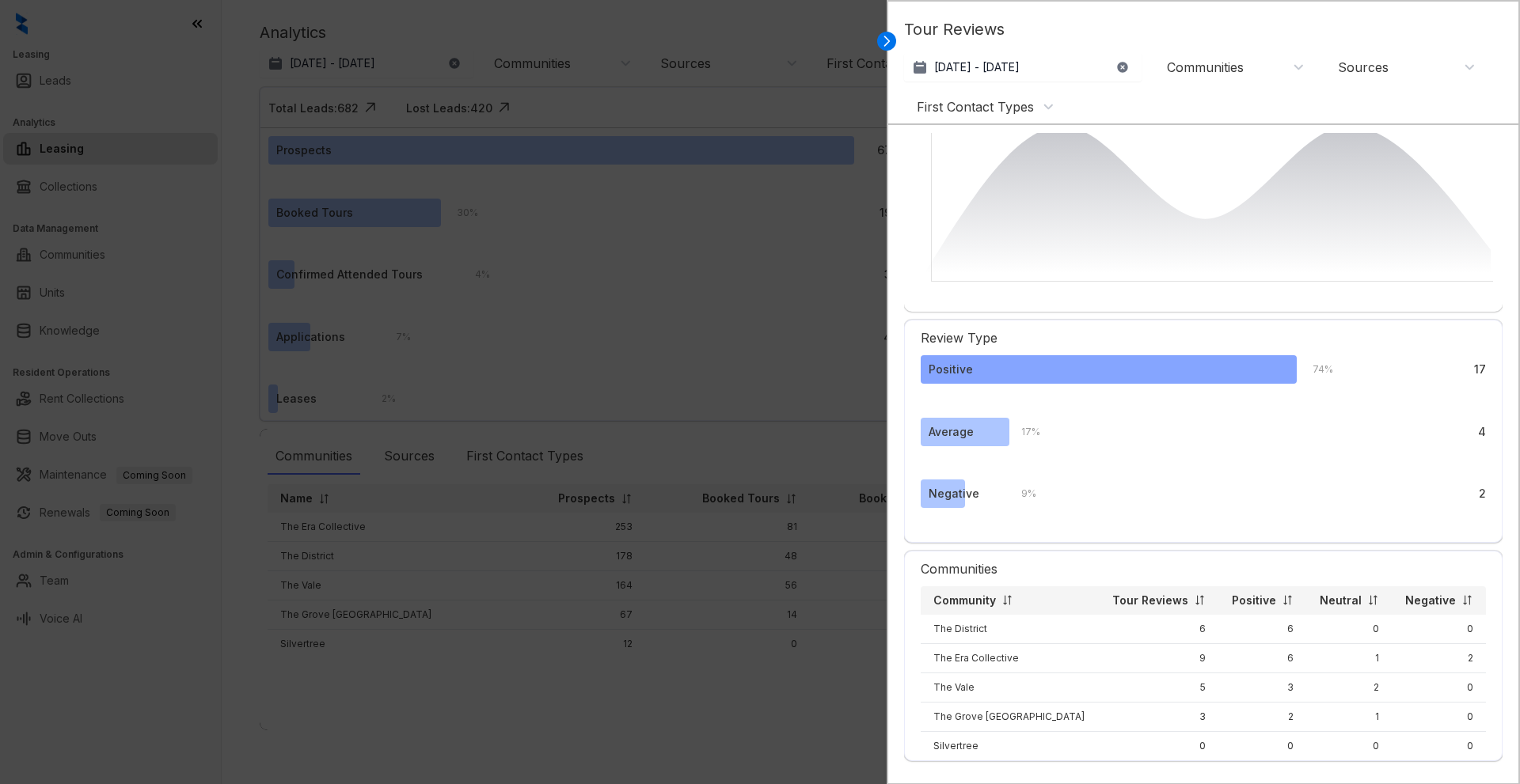
click at [1098, 355] on div "Positive" at bounding box center [1109, 369] width 376 height 28
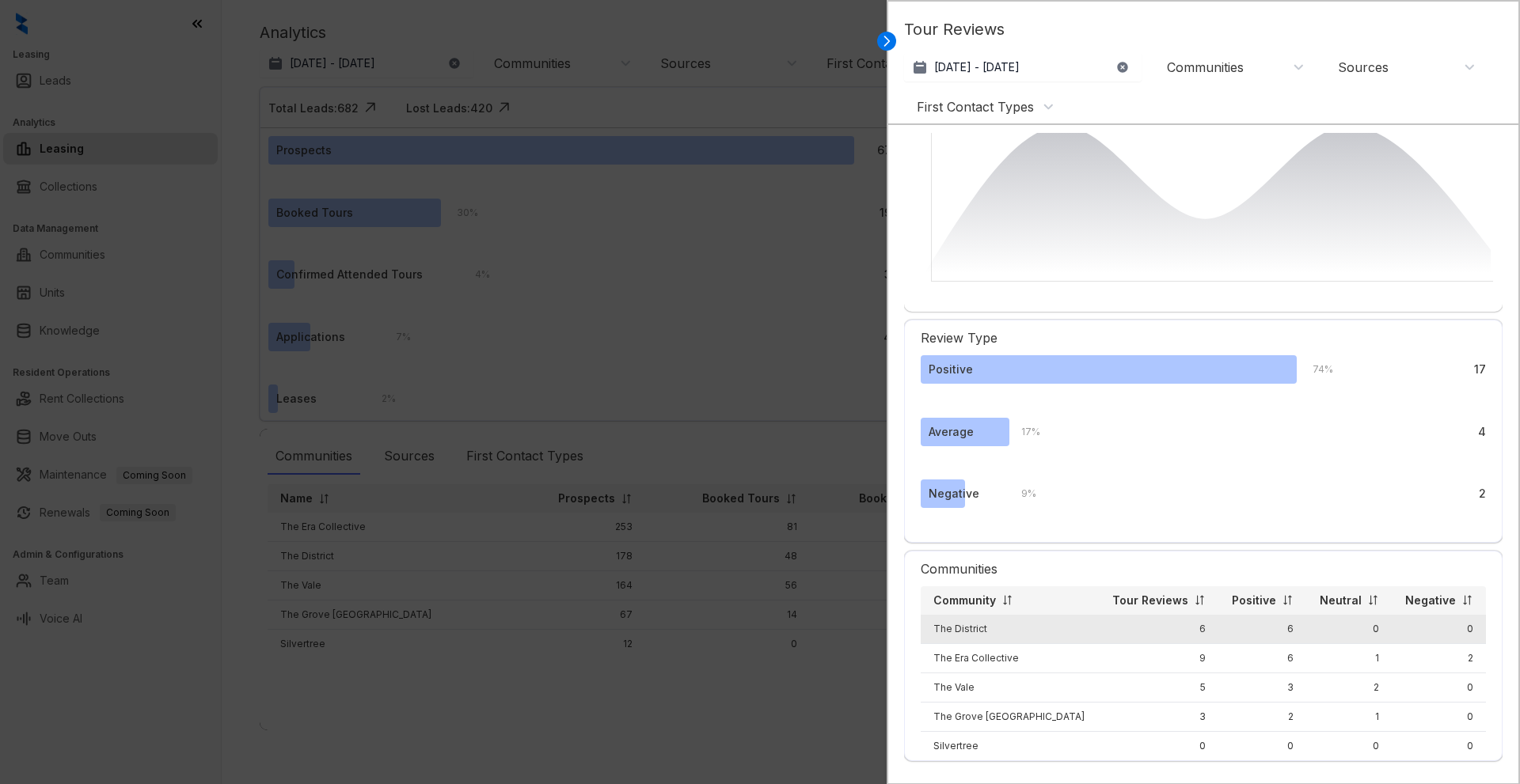
click at [1021, 615] on td "The District" at bounding box center [1010, 629] width 179 height 29
click at [972, 615] on td "The District" at bounding box center [1010, 629] width 179 height 29
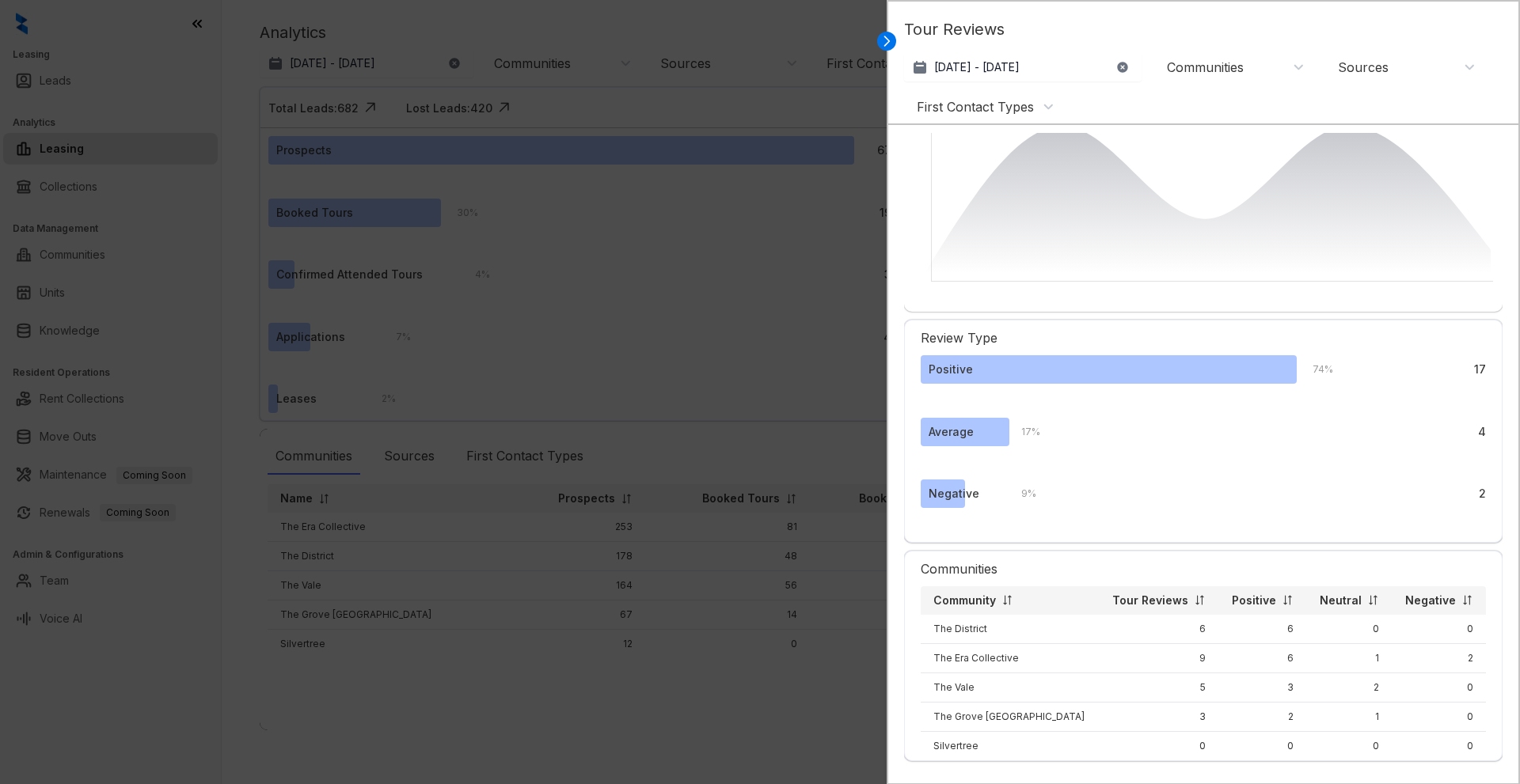
scroll to position [0, 0]
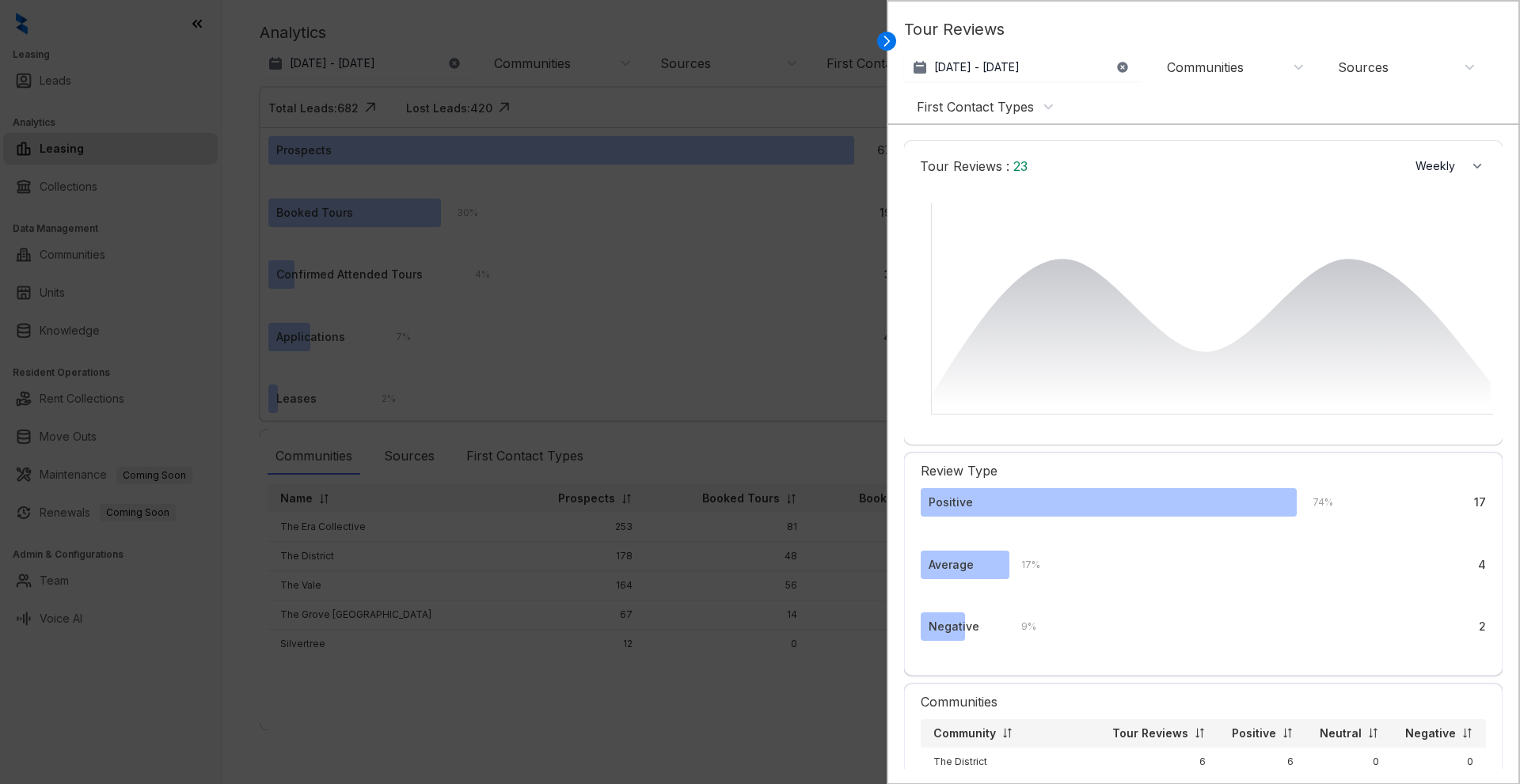
click at [1016, 164] on span "23" at bounding box center [1018, 165] width 18 height 16
click at [1354, 284] on icon at bounding box center [1205, 336] width 571 height 155
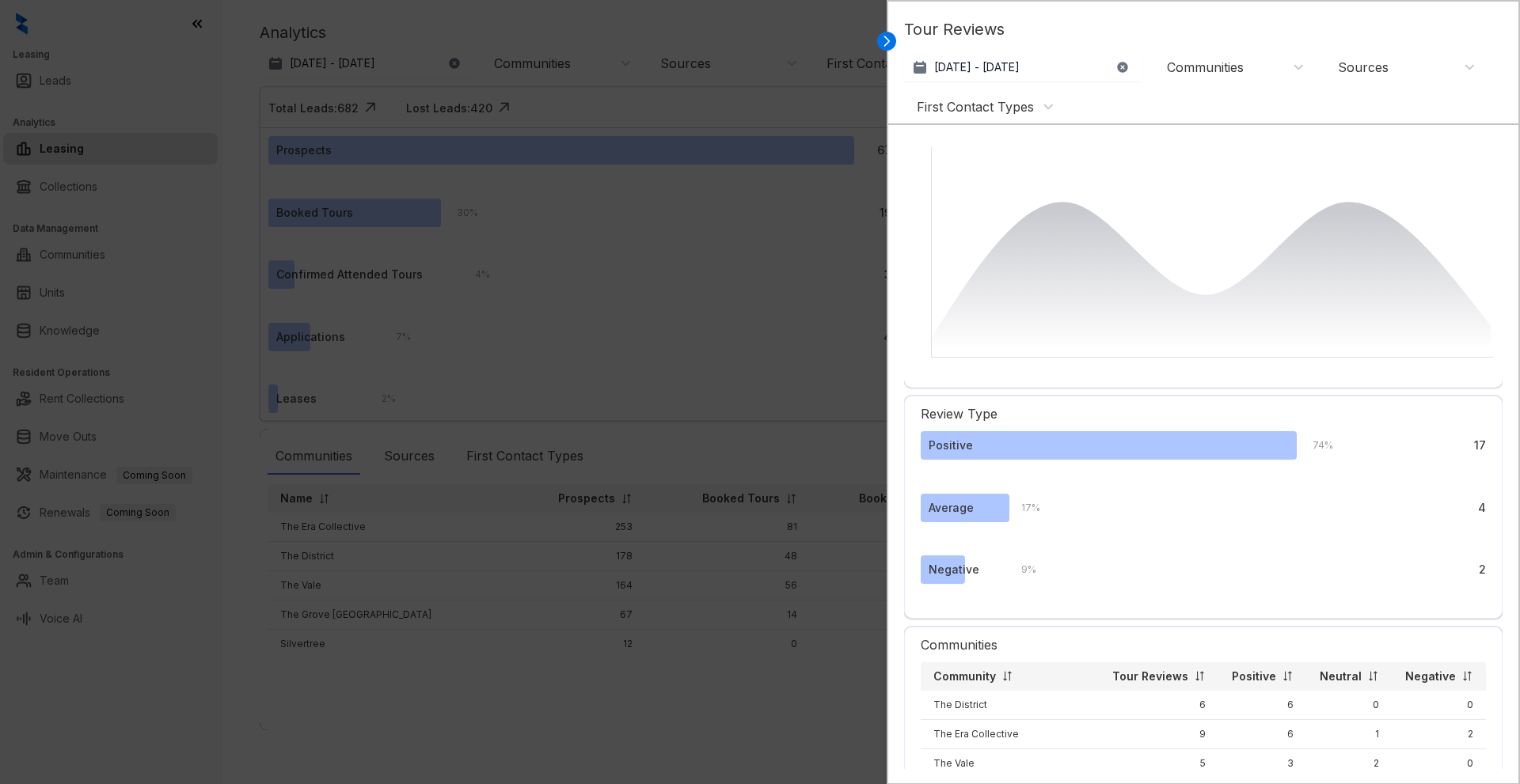
scroll to position [157, 0]
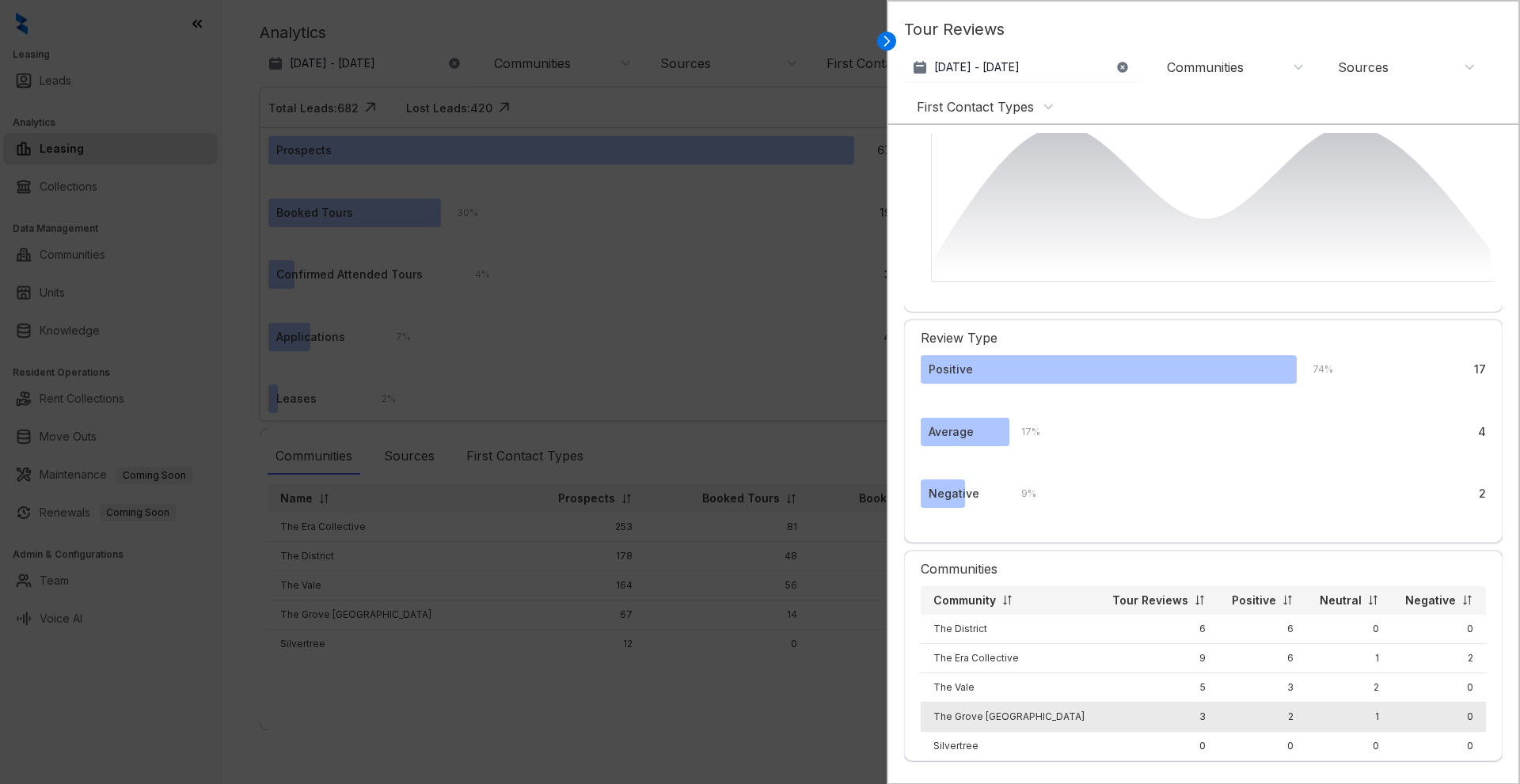
click at [1347, 702] on td "1" at bounding box center [1348, 716] width 85 height 29
drag, startPoint x: 1347, startPoint y: 690, endPoint x: 1331, endPoint y: 690, distance: 16.0
click at [1345, 702] on td "1" at bounding box center [1348, 716] width 85 height 29
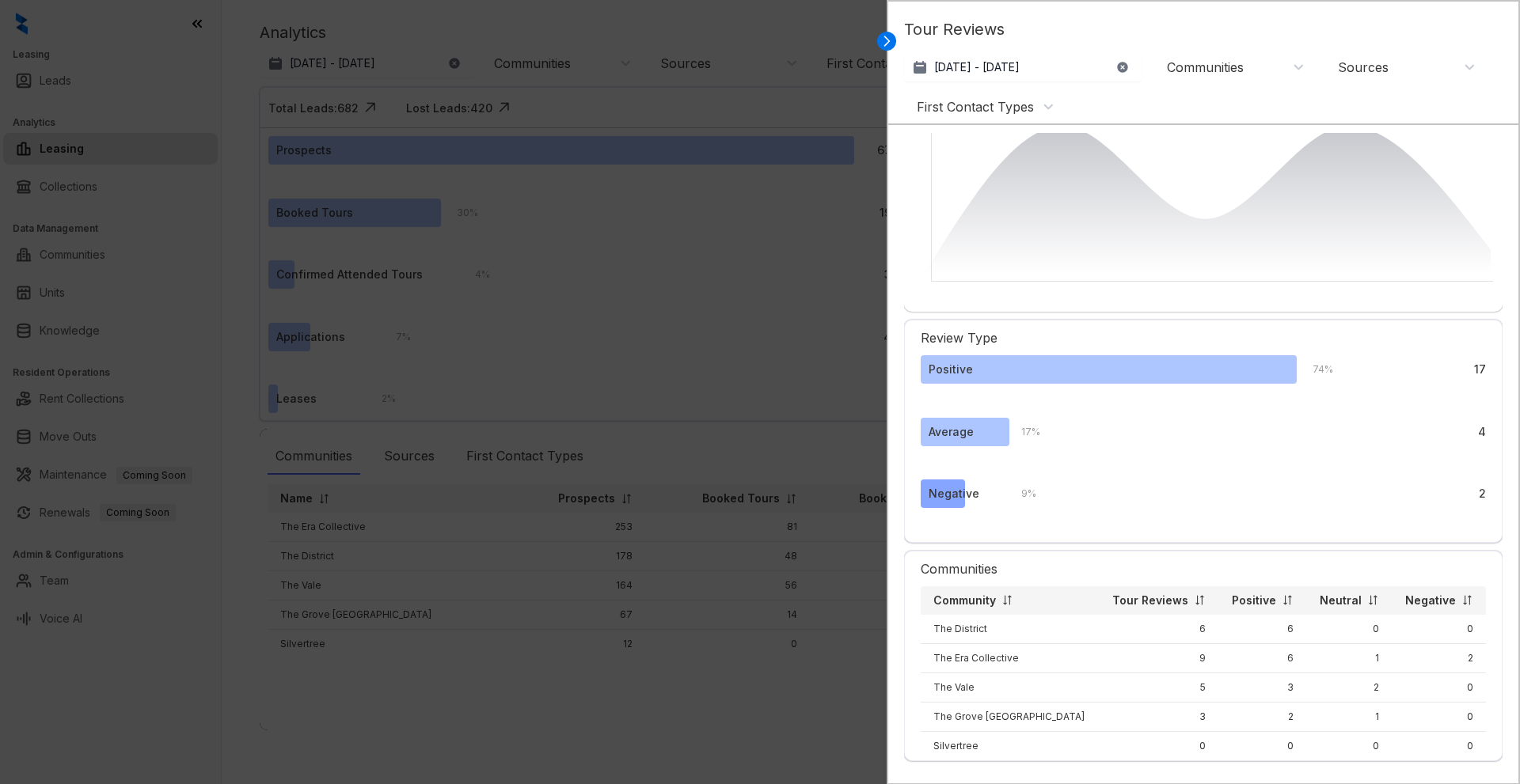
click at [940, 485] on div "Negative" at bounding box center [954, 493] width 50 height 18
click at [1476, 472] on div "Review Type Positive 74 % 17 Average 17 % 4 Negative 9 % 2" at bounding box center [1203, 431] width 598 height 223
click at [1470, 68] on div "Sources" at bounding box center [1406, 67] width 137 height 18
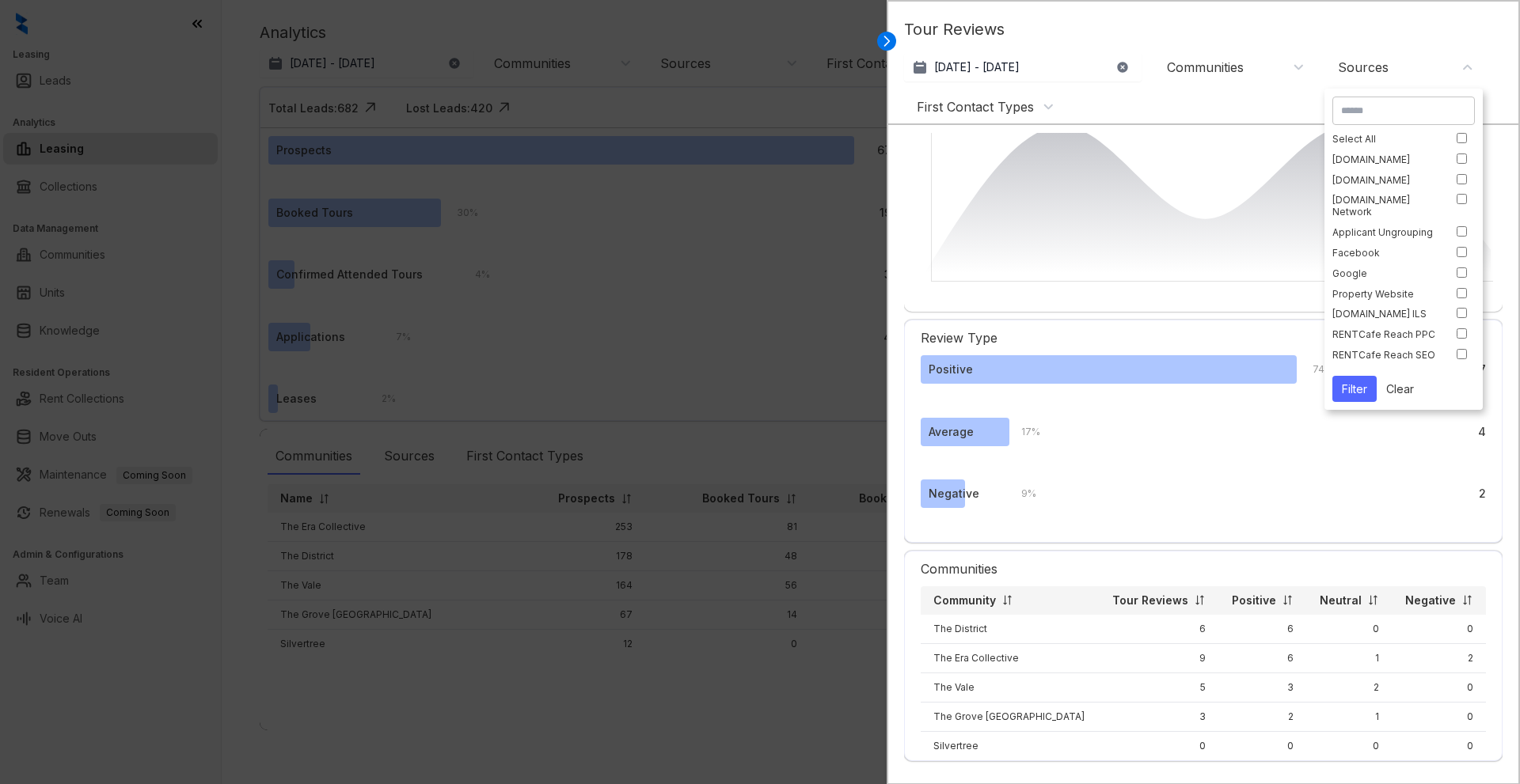
click at [1470, 68] on div "Sources" at bounding box center [1406, 67] width 137 height 18
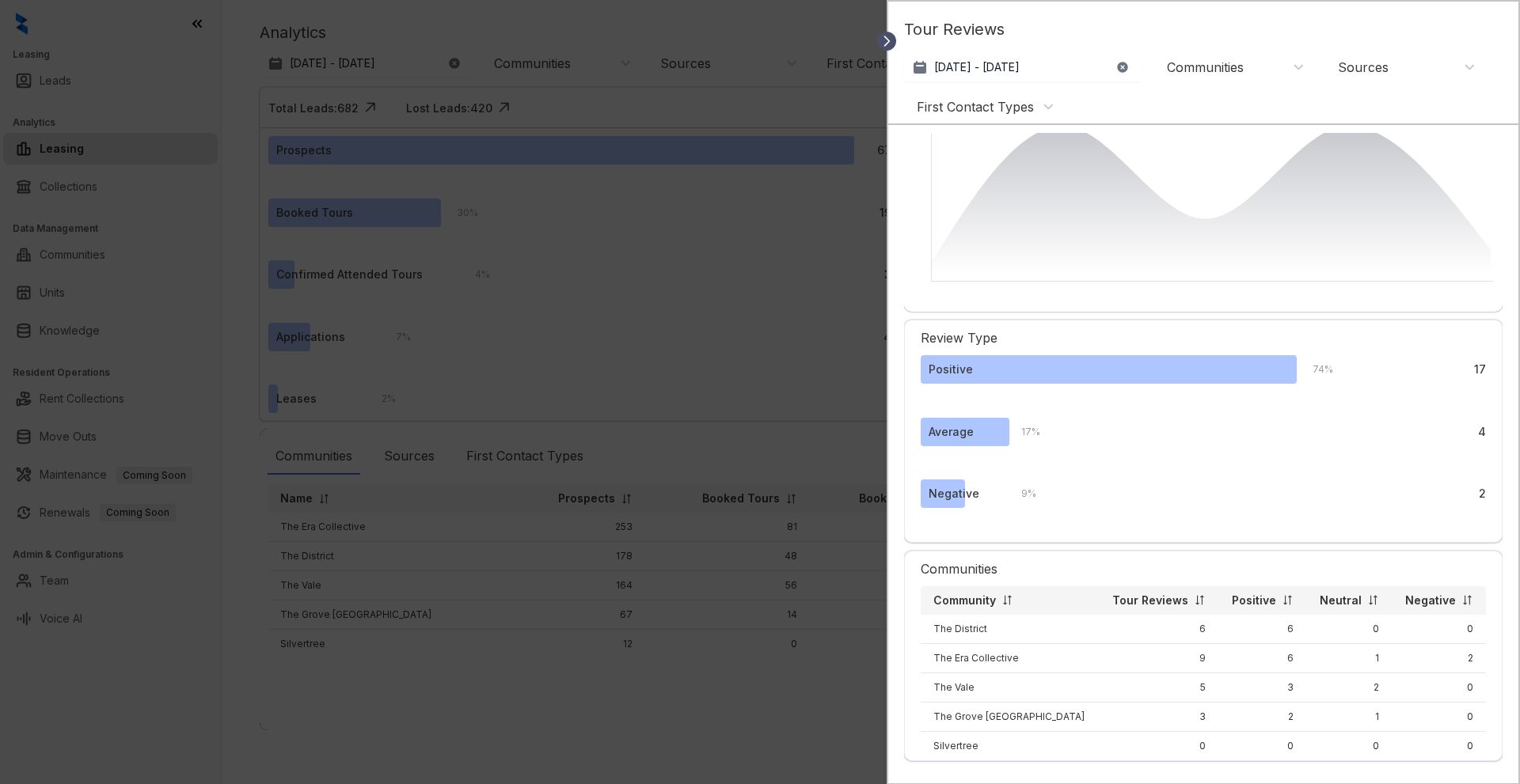
click at [887, 44] on icon at bounding box center [887, 41] width 5 height 9
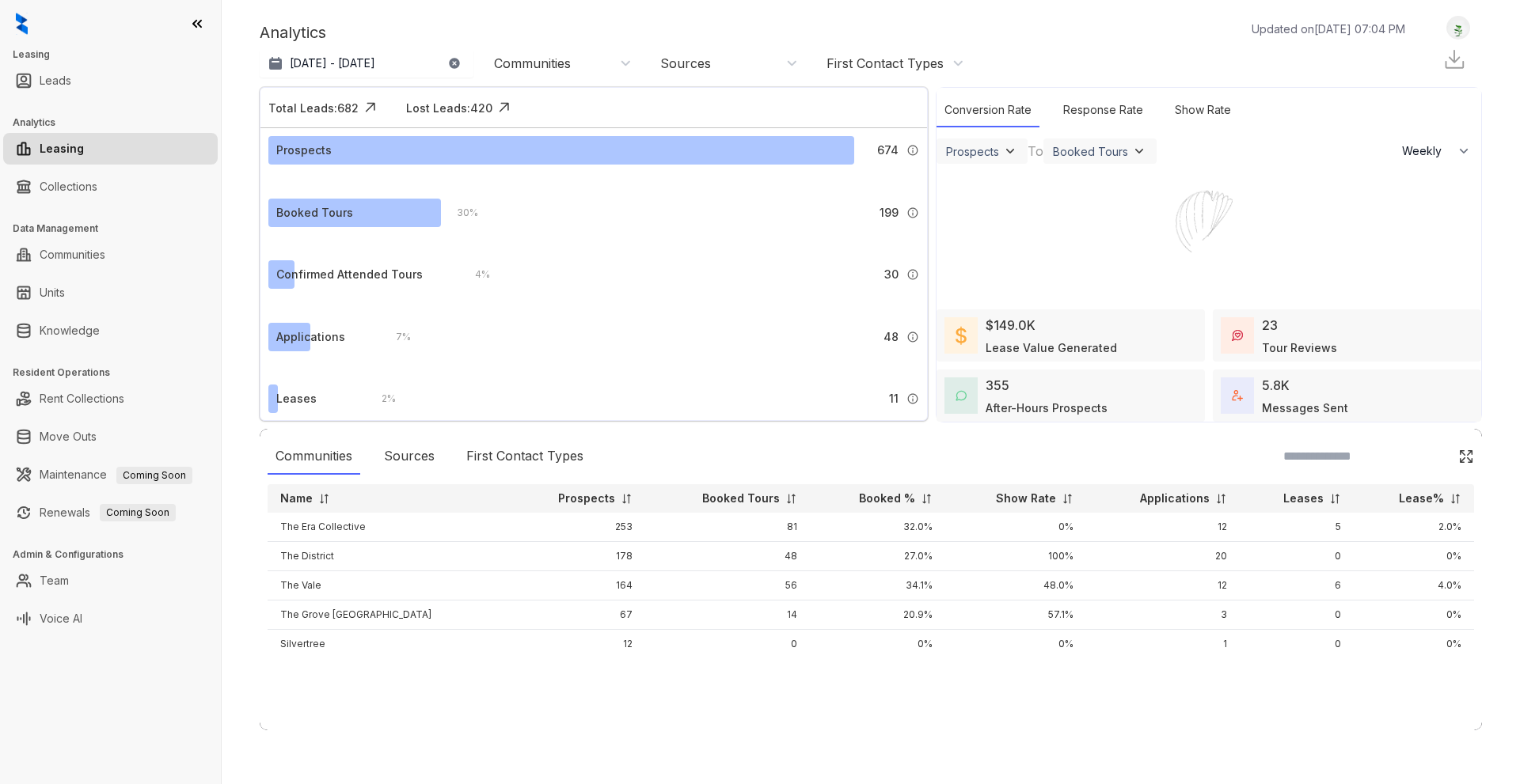
click at [1070, 400] on div "After-Hours Prospects" at bounding box center [1046, 408] width 122 height 17
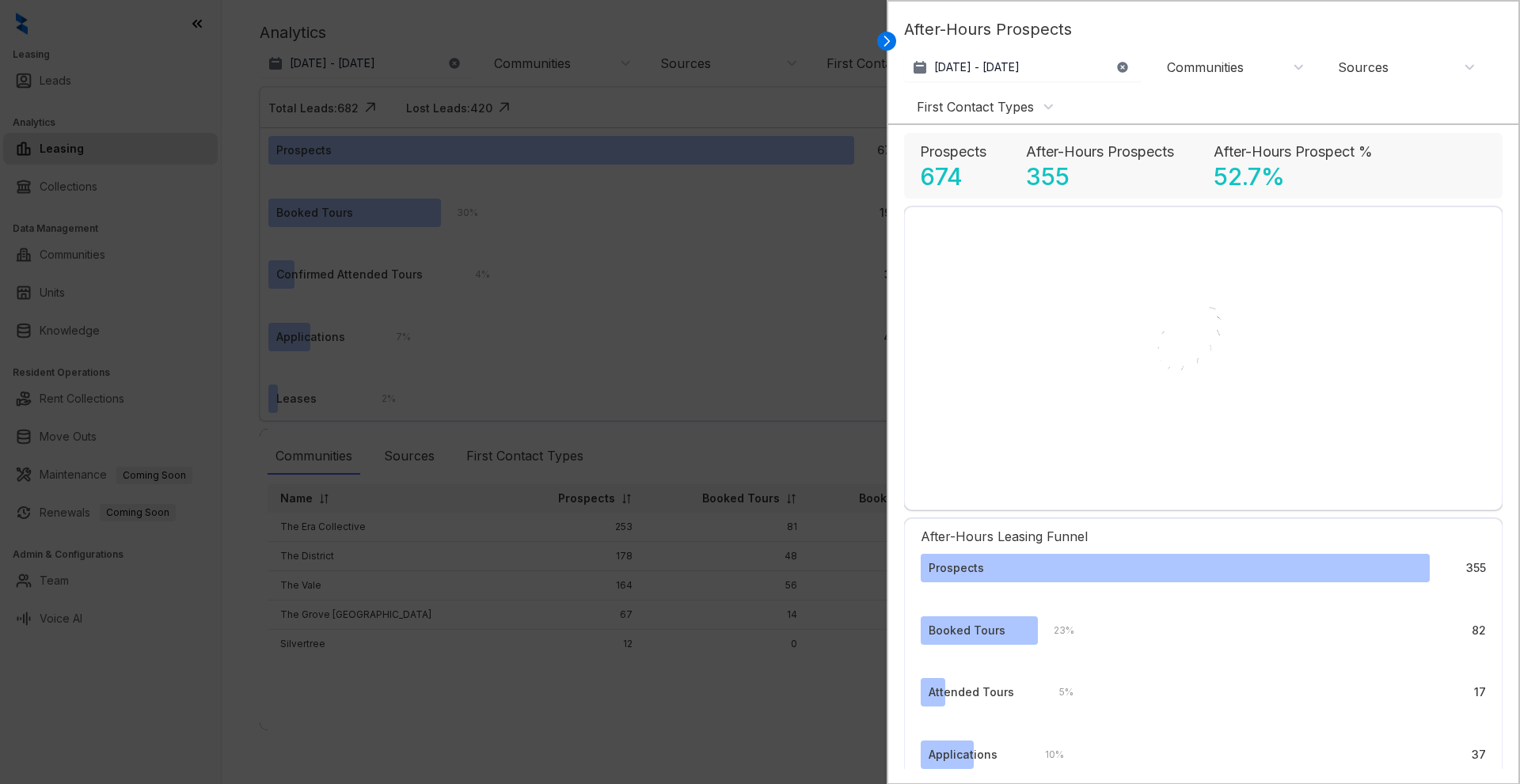
select select "******"
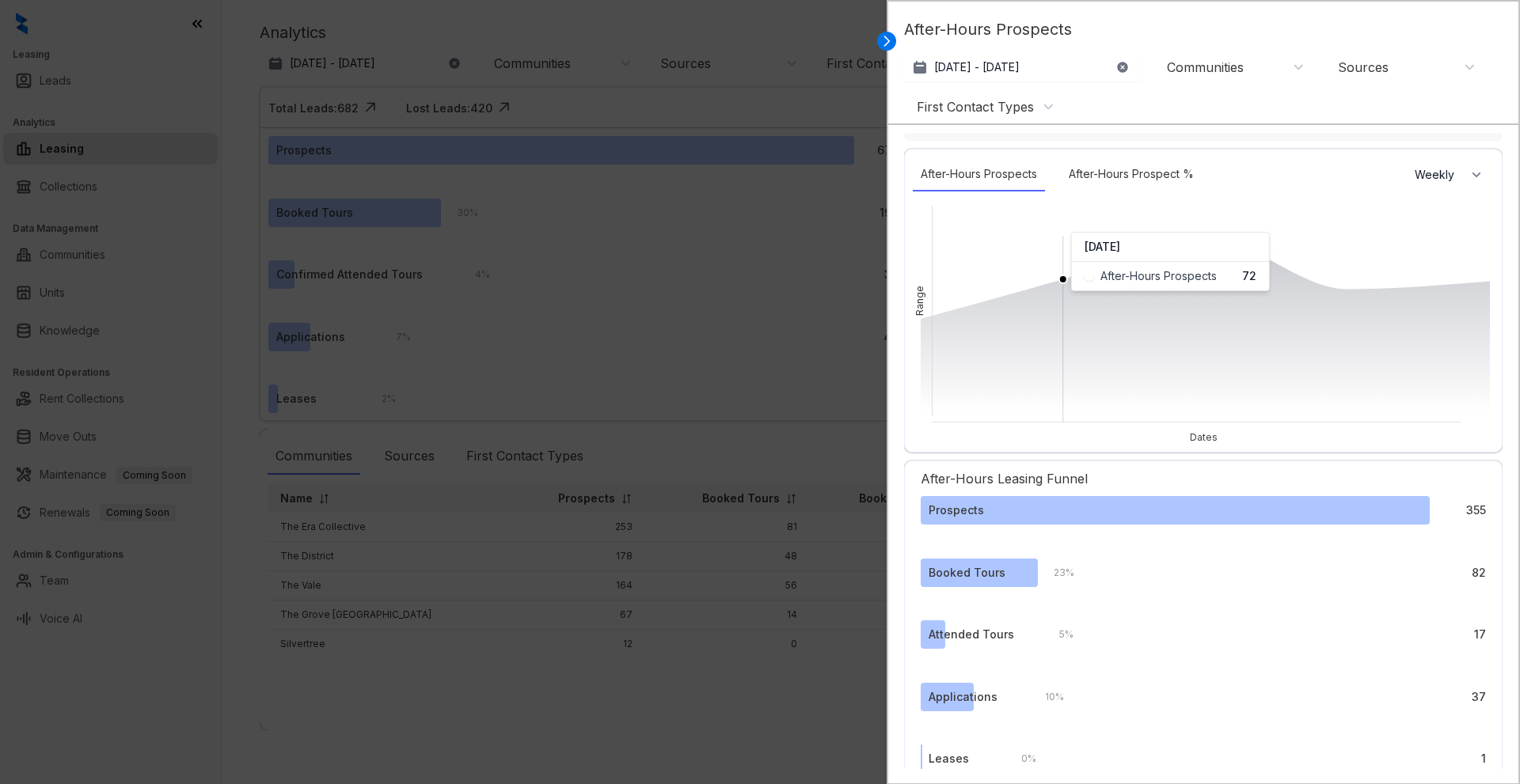
scroll to position [79, 0]
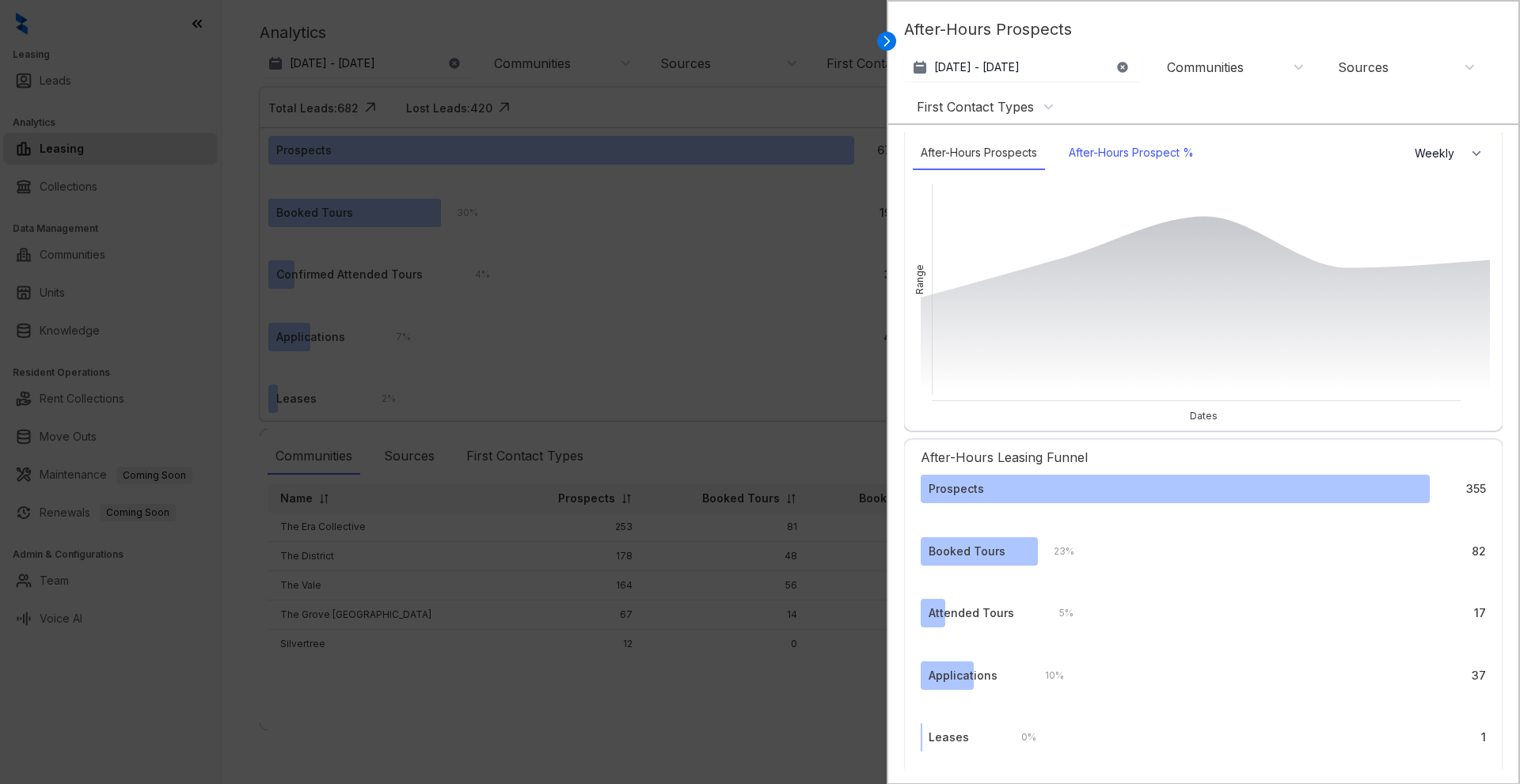
click at [1103, 161] on div "After-Hours Prospect %" at bounding box center [1131, 153] width 141 height 34
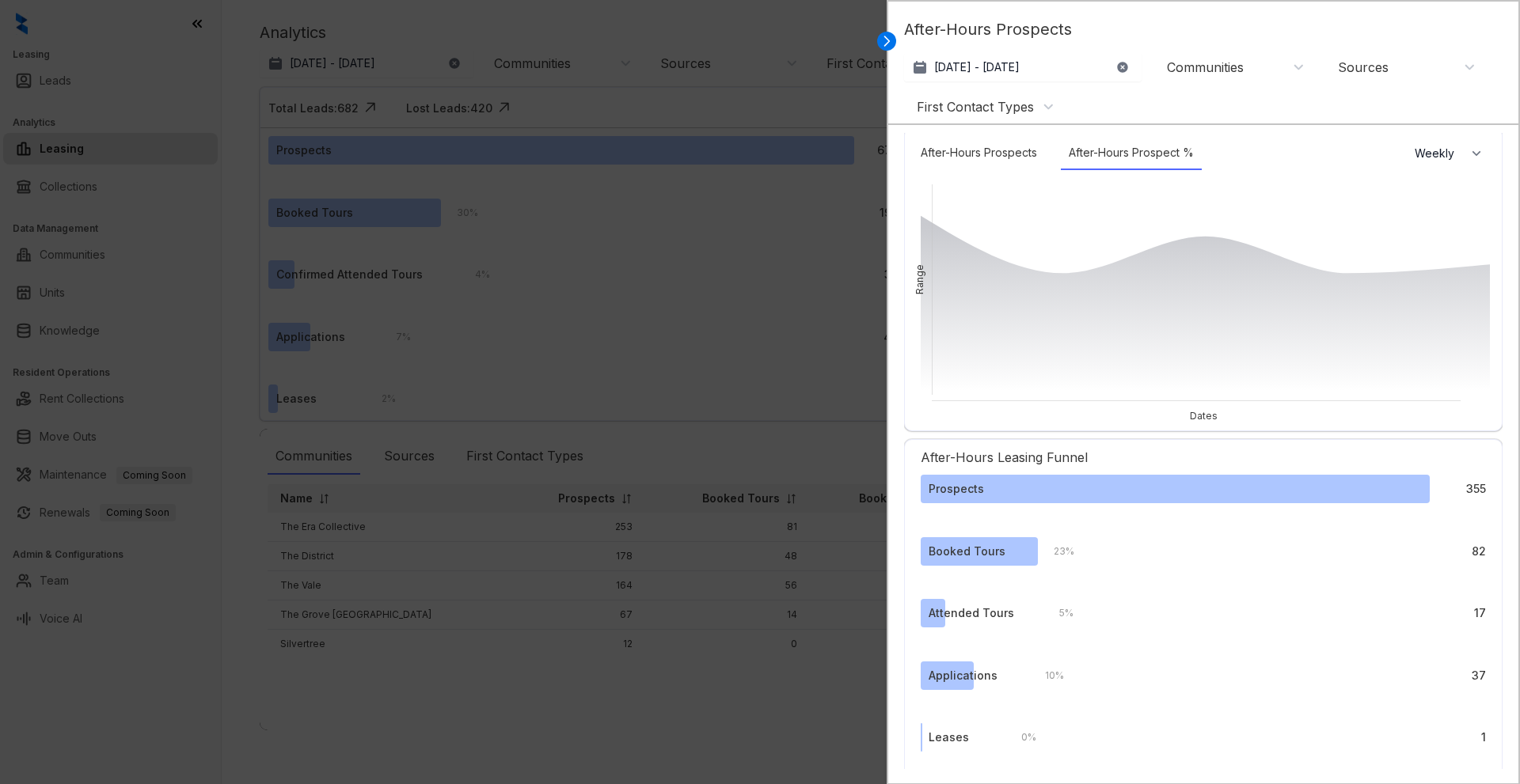
click at [1393, 63] on div "Sources" at bounding box center [1406, 67] width 137 height 18
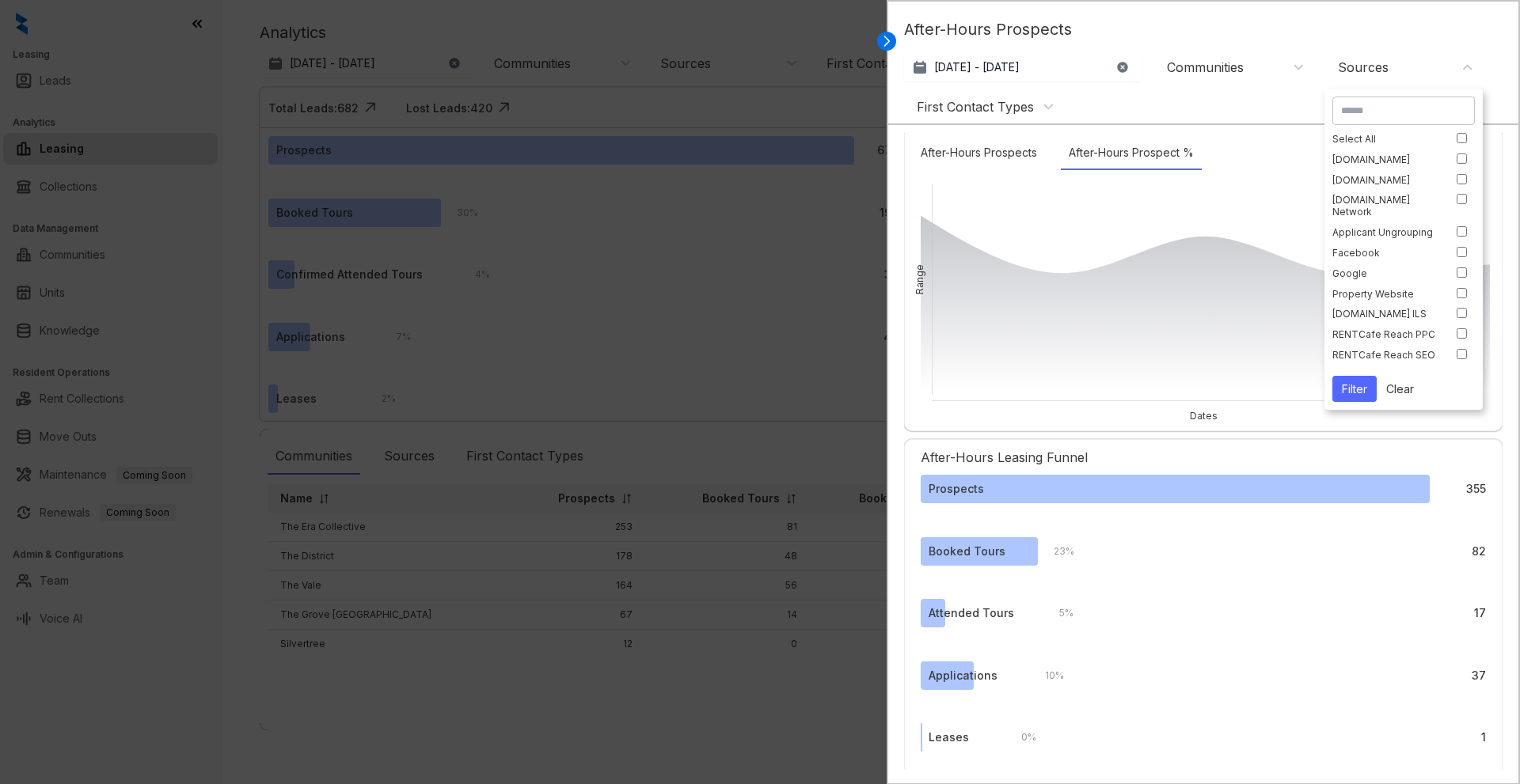
click at [1393, 63] on div "Sources" at bounding box center [1406, 67] width 137 height 18
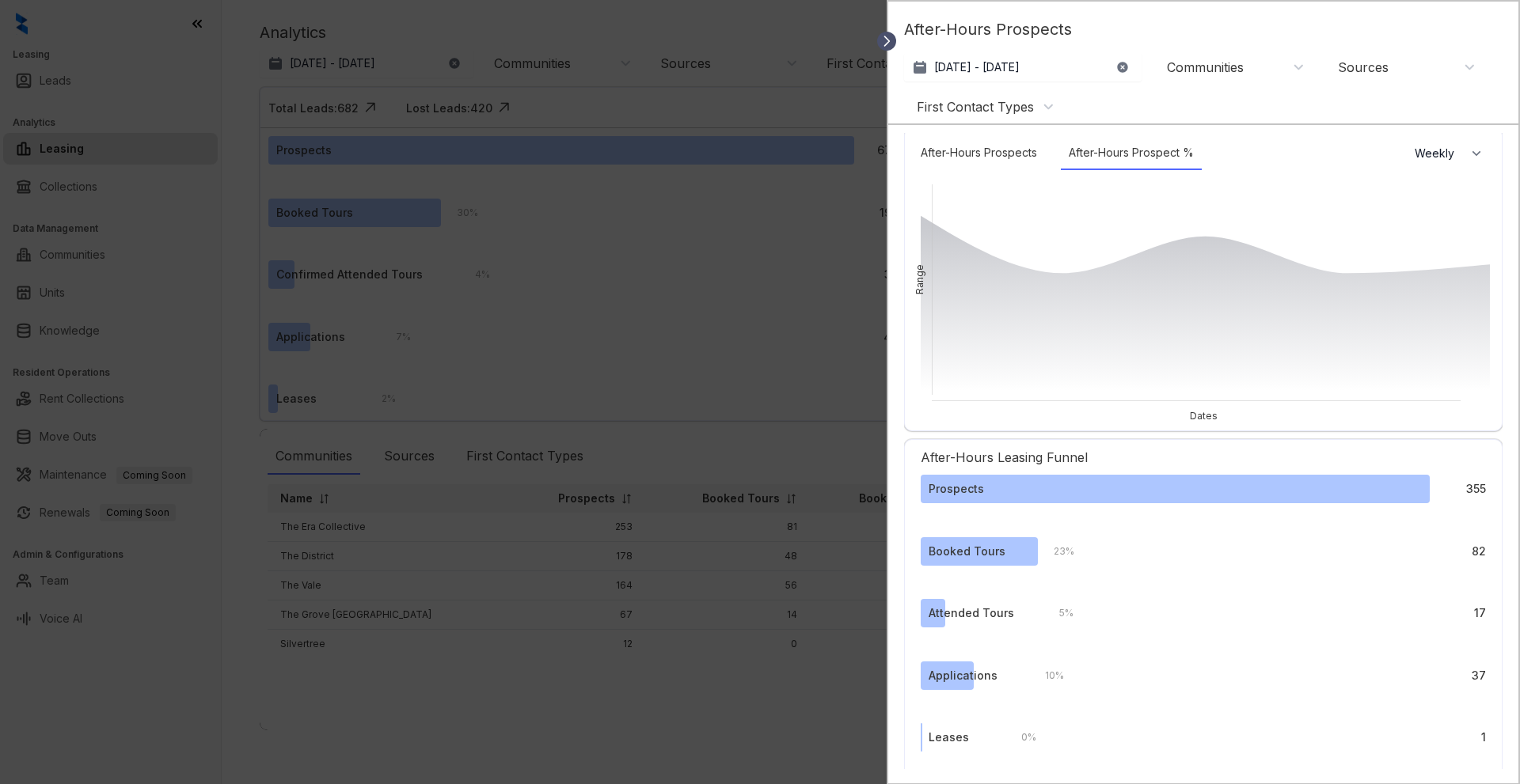
click at [890, 38] on icon at bounding box center [886, 41] width 16 height 16
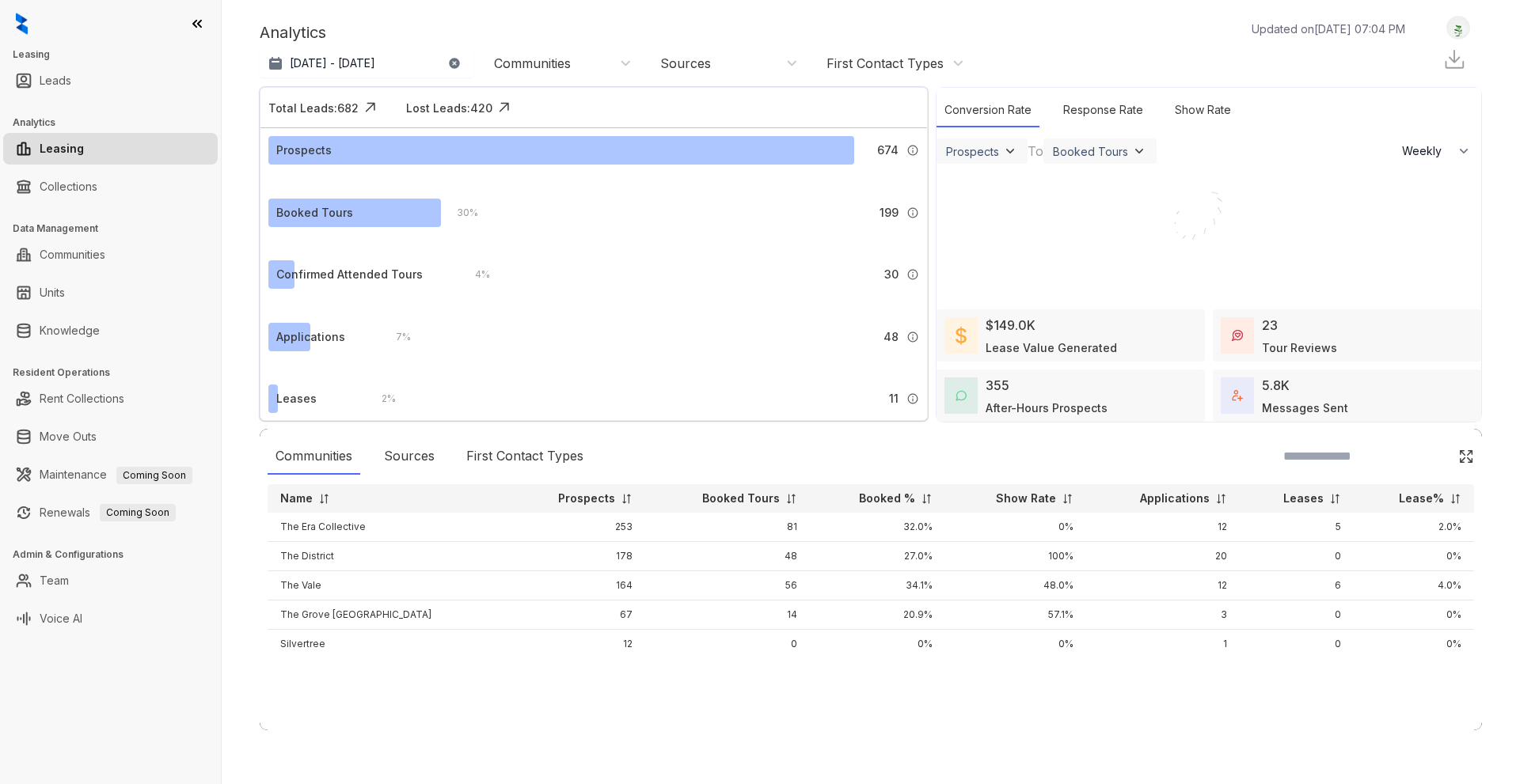
click at [1292, 389] on div "5.8K Messages Sent" at bounding box center [1305, 395] width 86 height 40
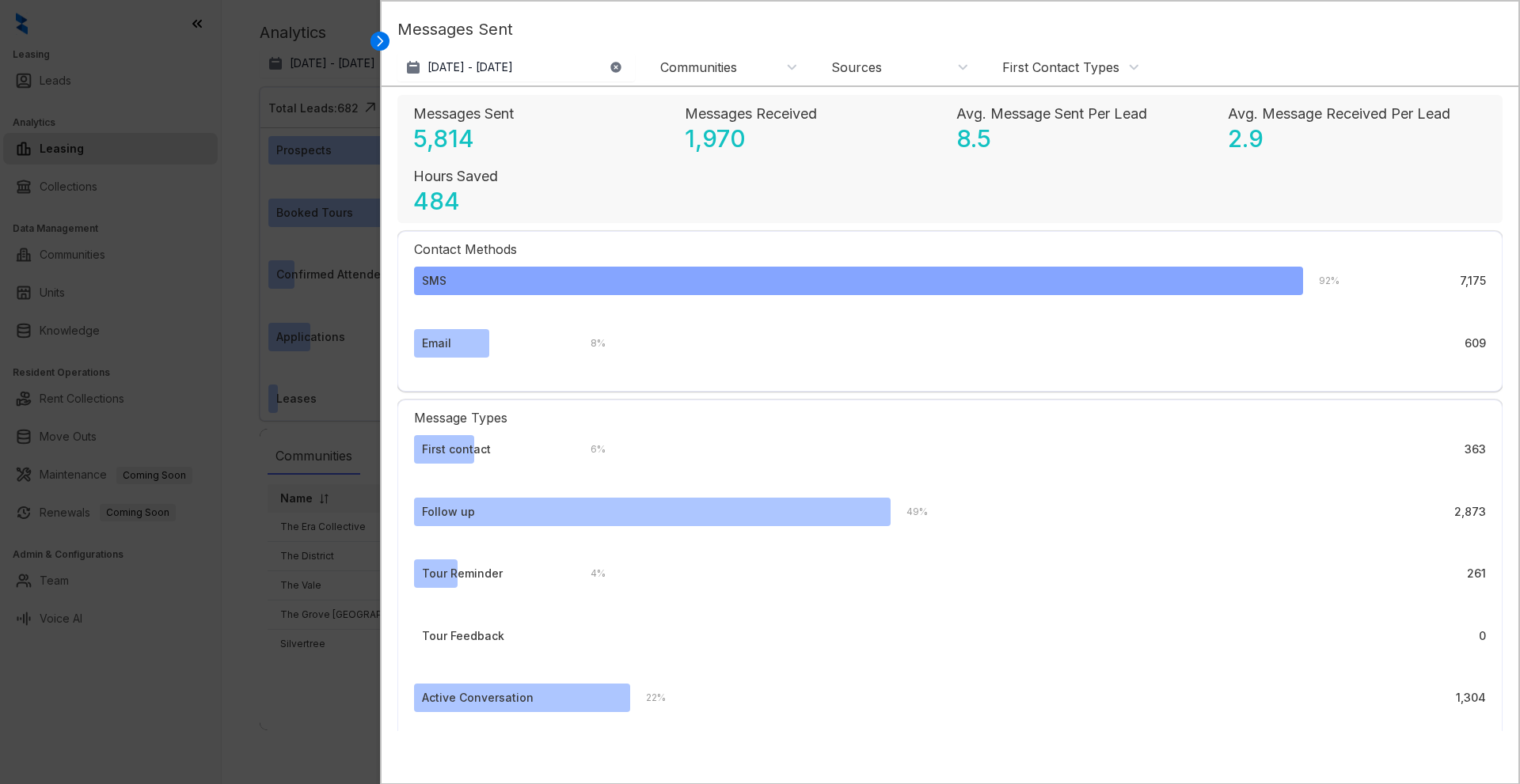
click at [595, 277] on div "SMS" at bounding box center [858, 280] width 889 height 28
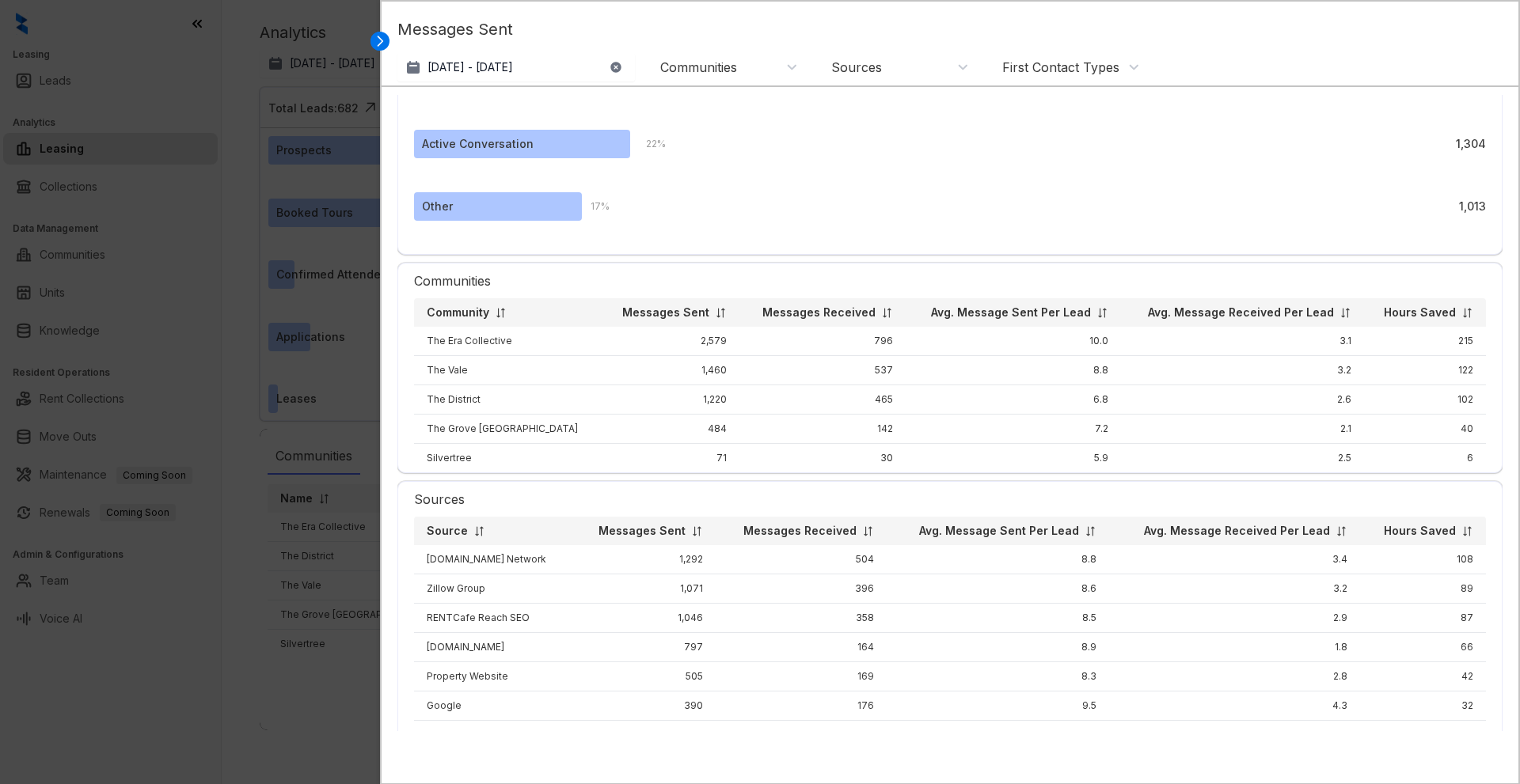
scroll to position [633, 0]
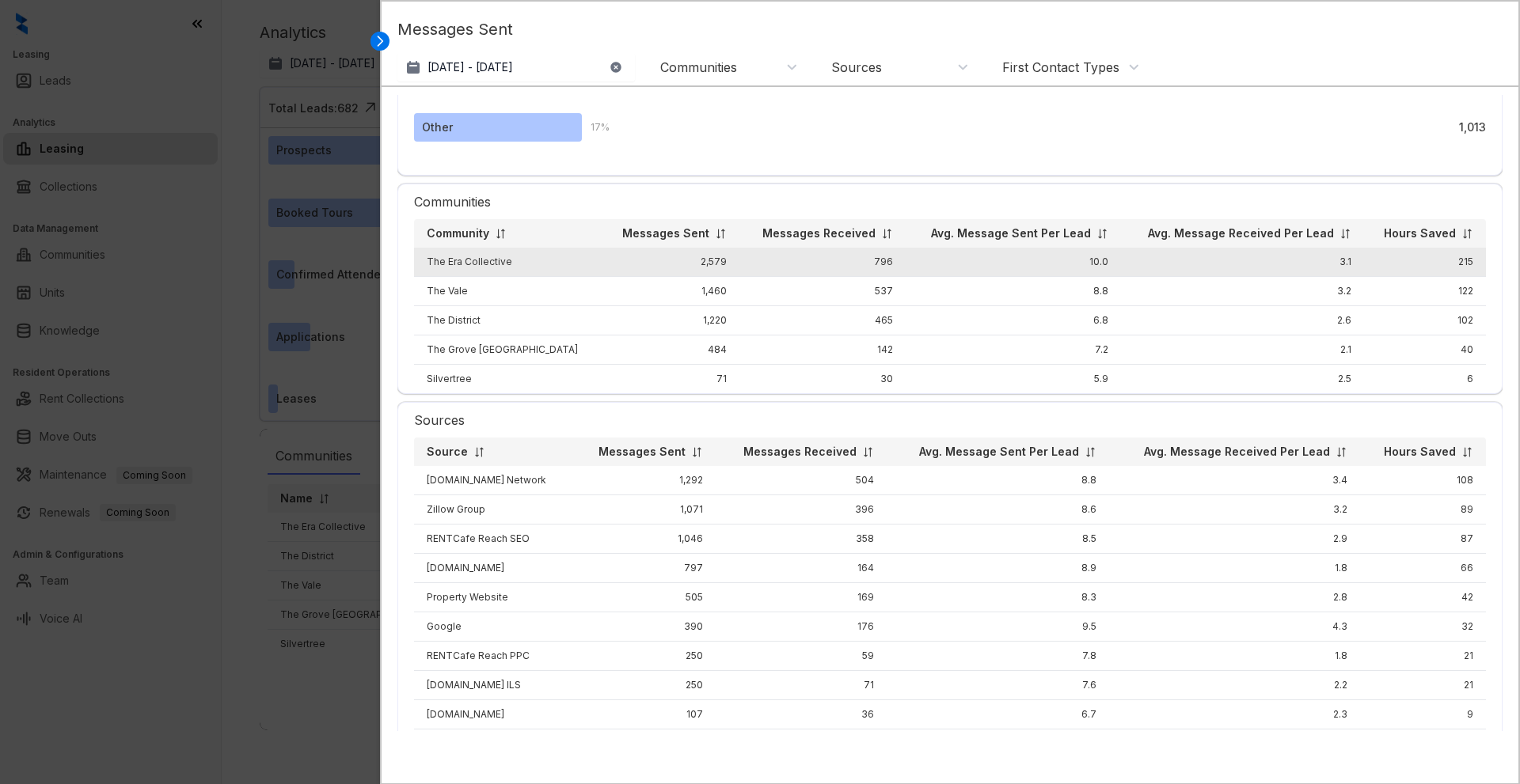
click at [683, 256] on td "2,579" at bounding box center [670, 262] width 137 height 29
click at [643, 264] on td "2,579" at bounding box center [670, 262] width 137 height 29
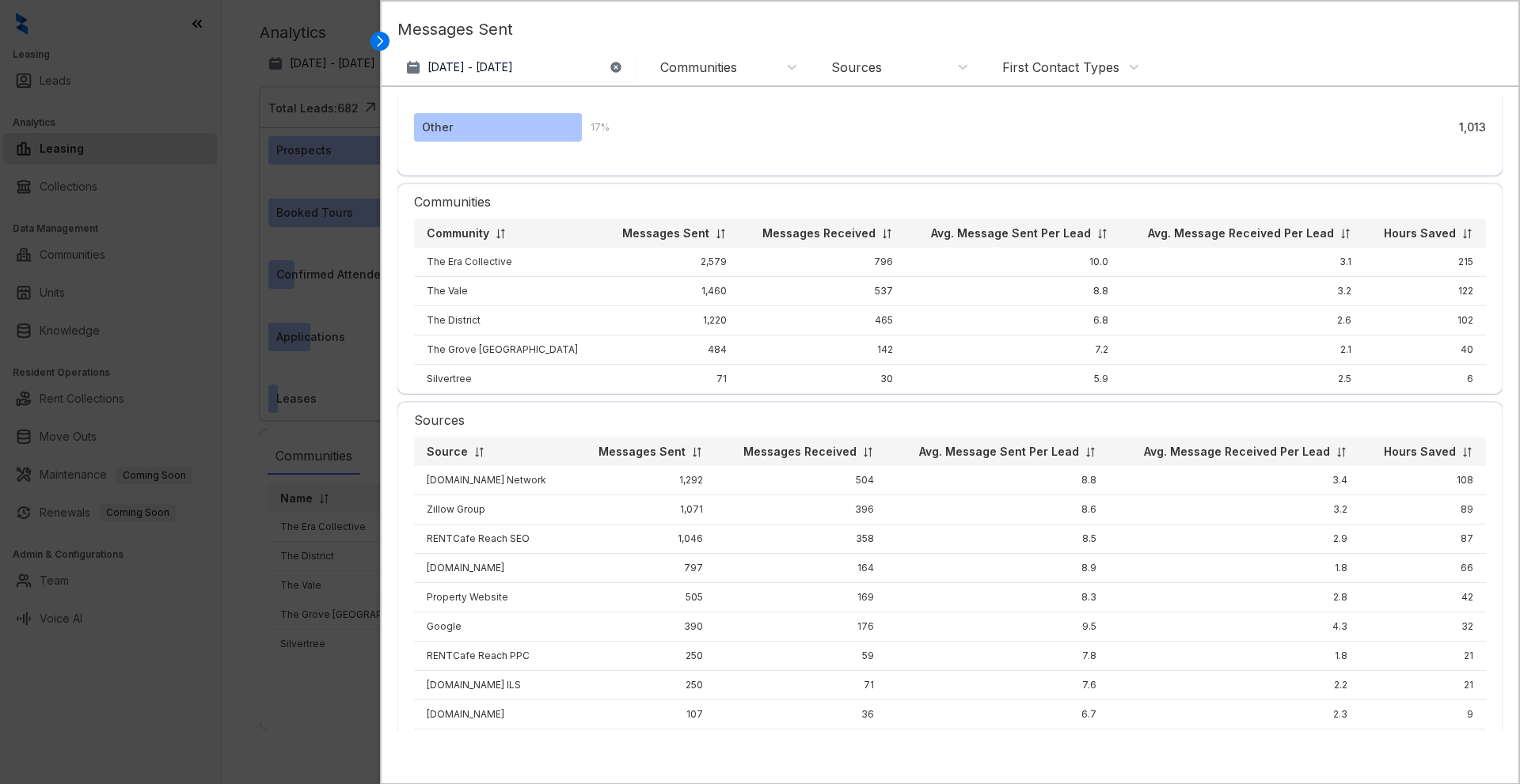
click at [731, 70] on div "Communities" at bounding box center [698, 67] width 77 height 18
click at [889, 61] on div "Sources" at bounding box center [899, 67] width 137 height 18
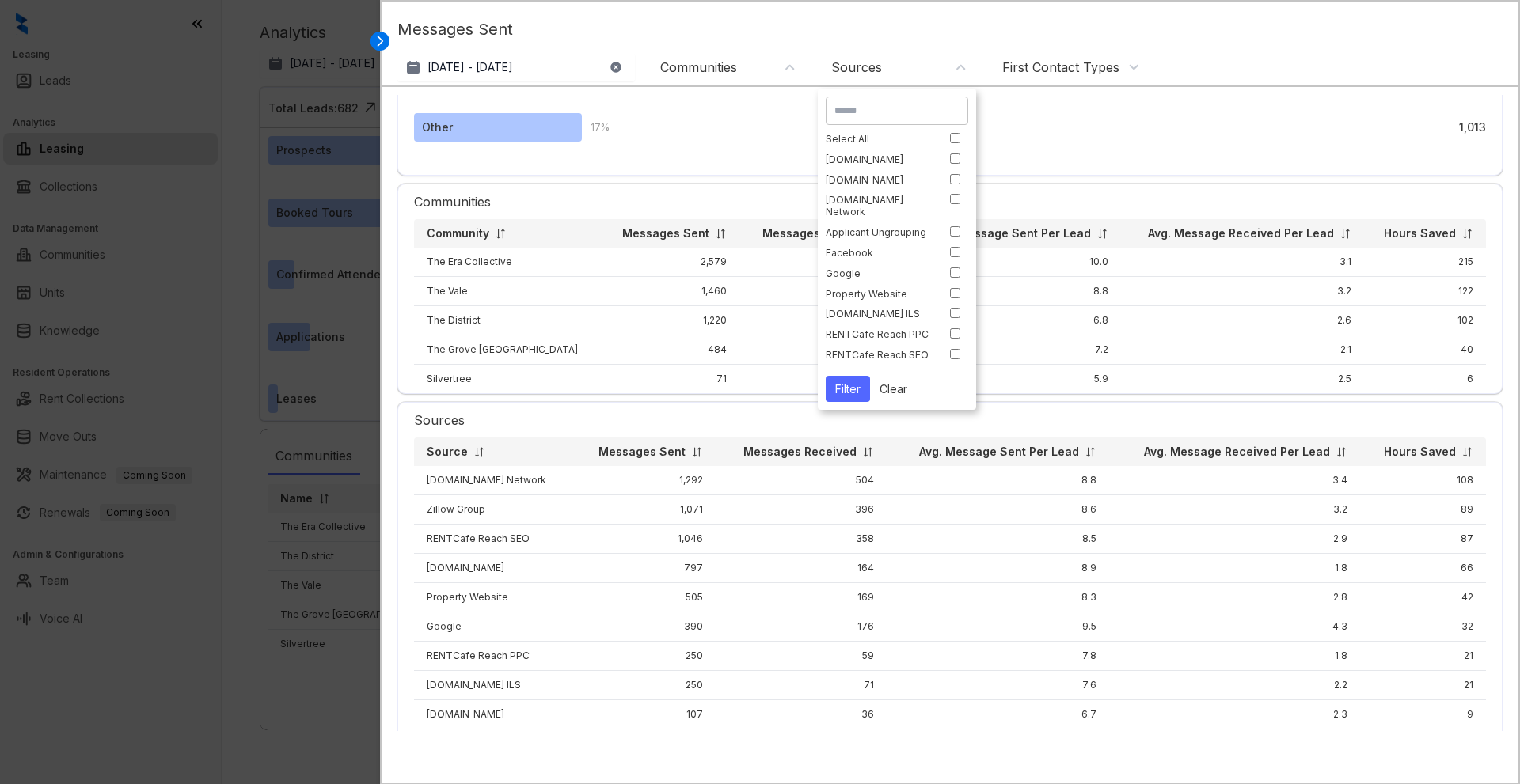
click at [1056, 64] on div "First Contact Types" at bounding box center [1060, 67] width 117 height 18
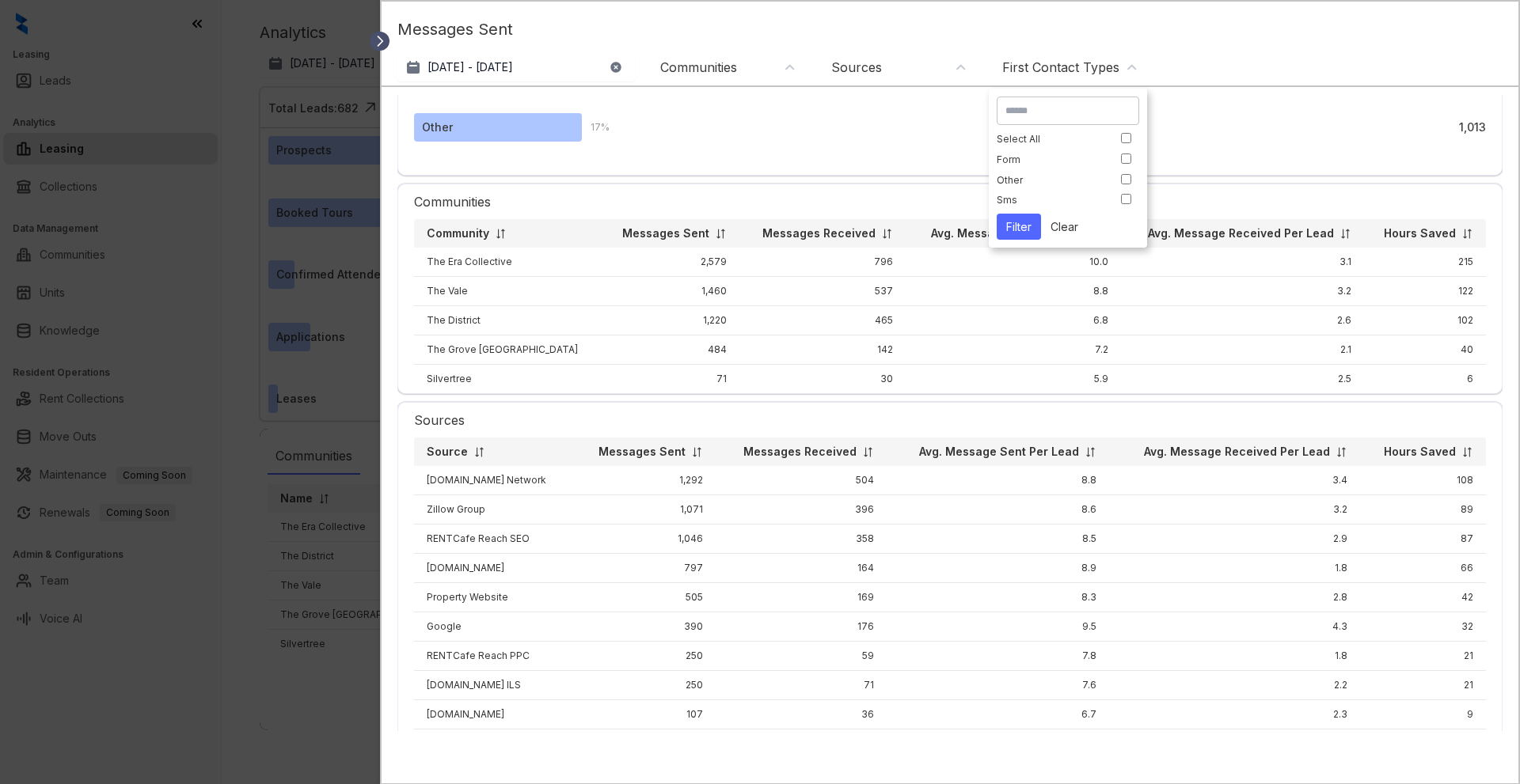
click at [383, 42] on icon at bounding box center [380, 41] width 16 height 16
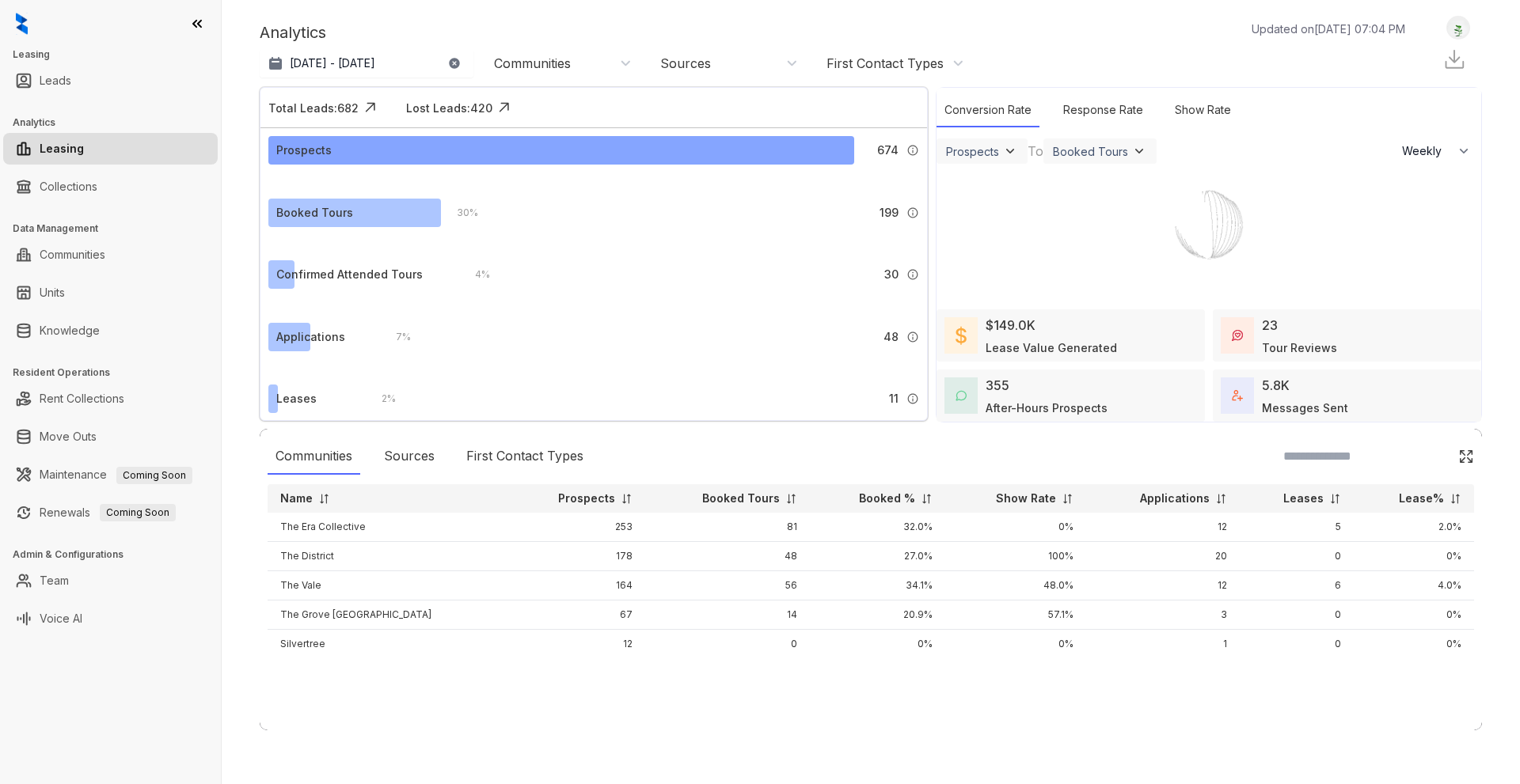
click at [482, 151] on div "Prospects" at bounding box center [561, 150] width 586 height 28
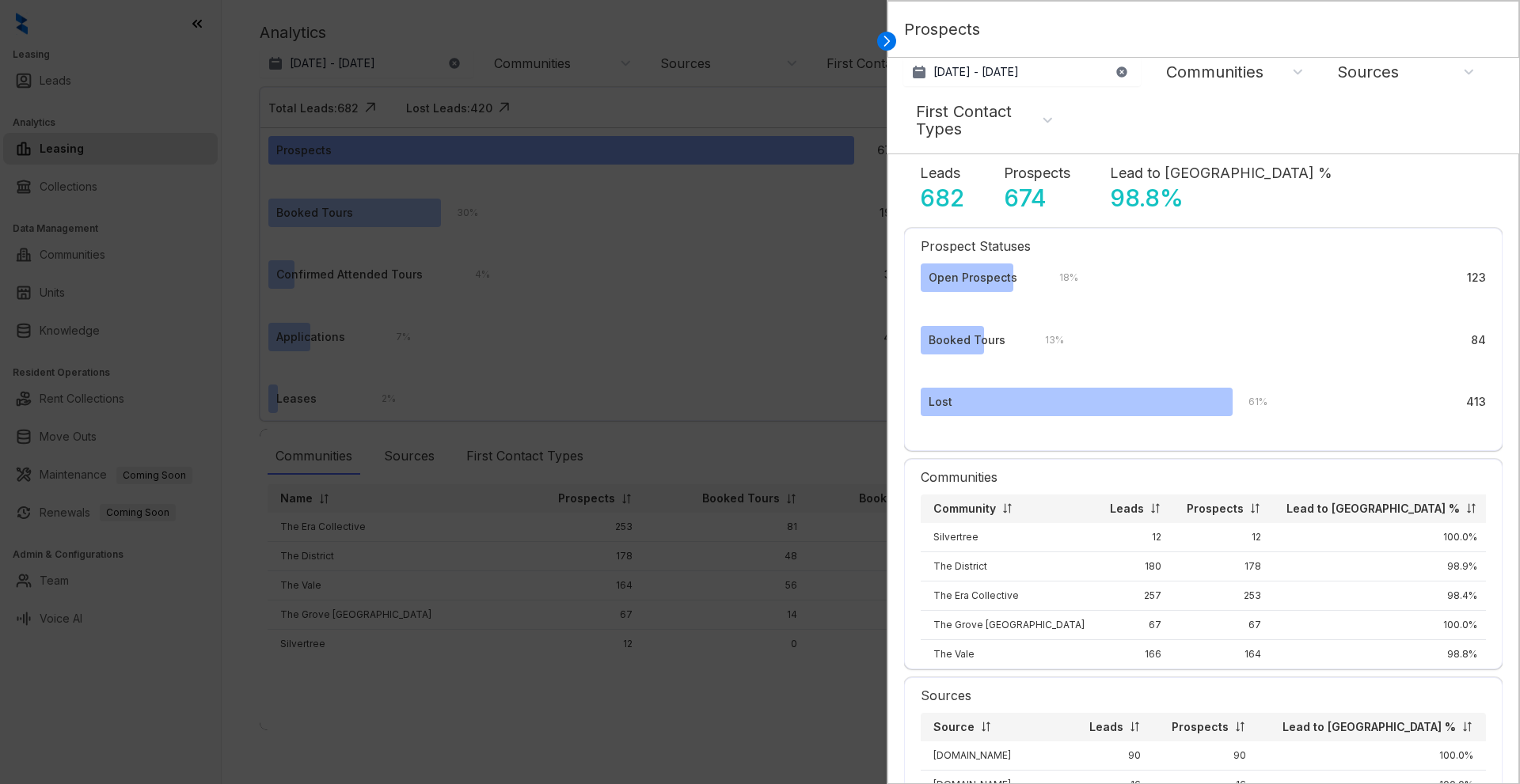
select select "******"
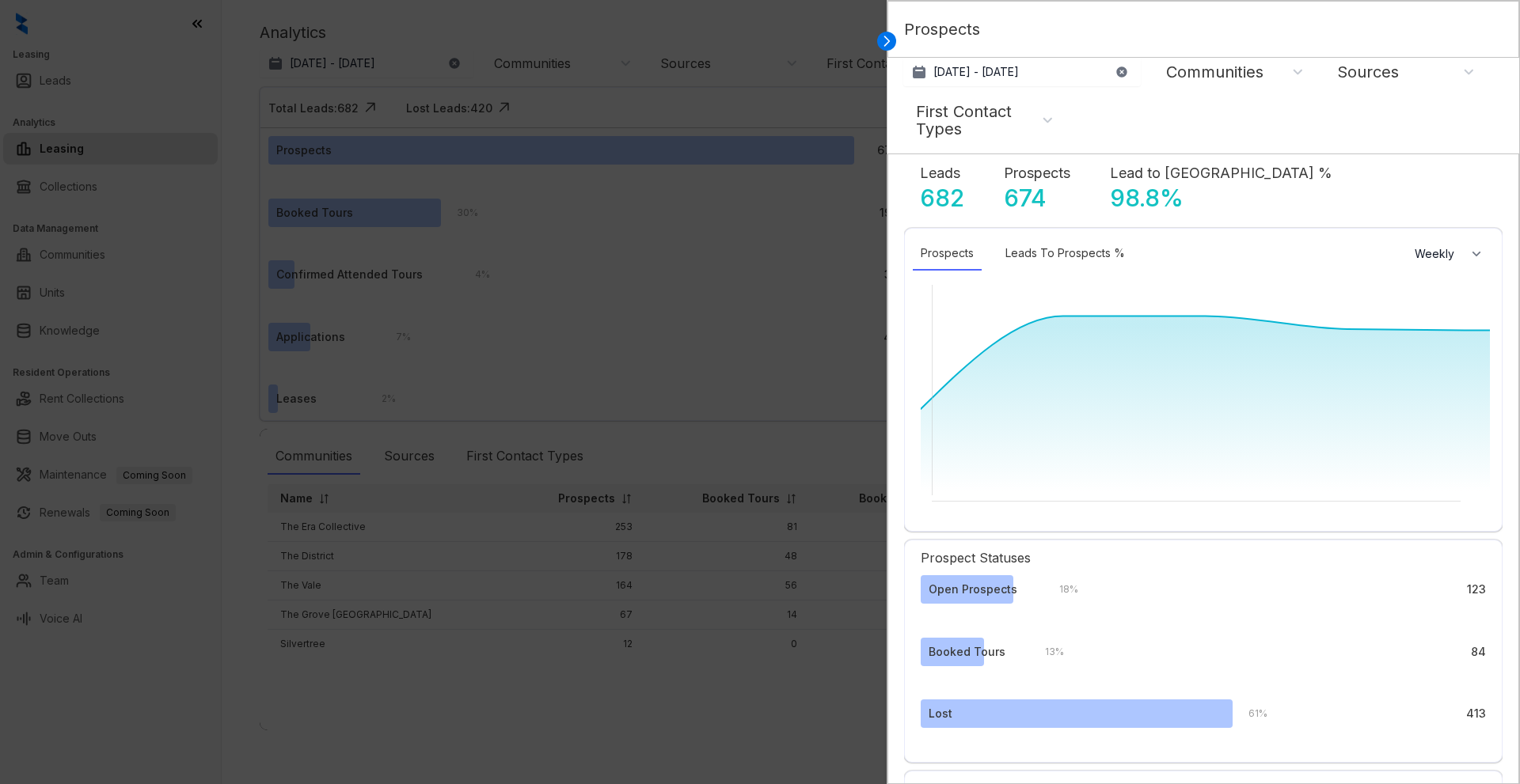
click at [1054, 188] on div "Prospects 674" at bounding box center [1037, 187] width 66 height 50
click at [1116, 189] on p "98.8 %" at bounding box center [1146, 197] width 74 height 28
click at [1140, 197] on p "98.8 %" at bounding box center [1146, 197] width 74 height 28
click at [1140, 198] on p "98.8 %" at bounding box center [1146, 197] width 74 height 28
click at [882, 36] on icon at bounding box center [886, 41] width 16 height 16
